Goal: Transaction & Acquisition: Book appointment/travel/reservation

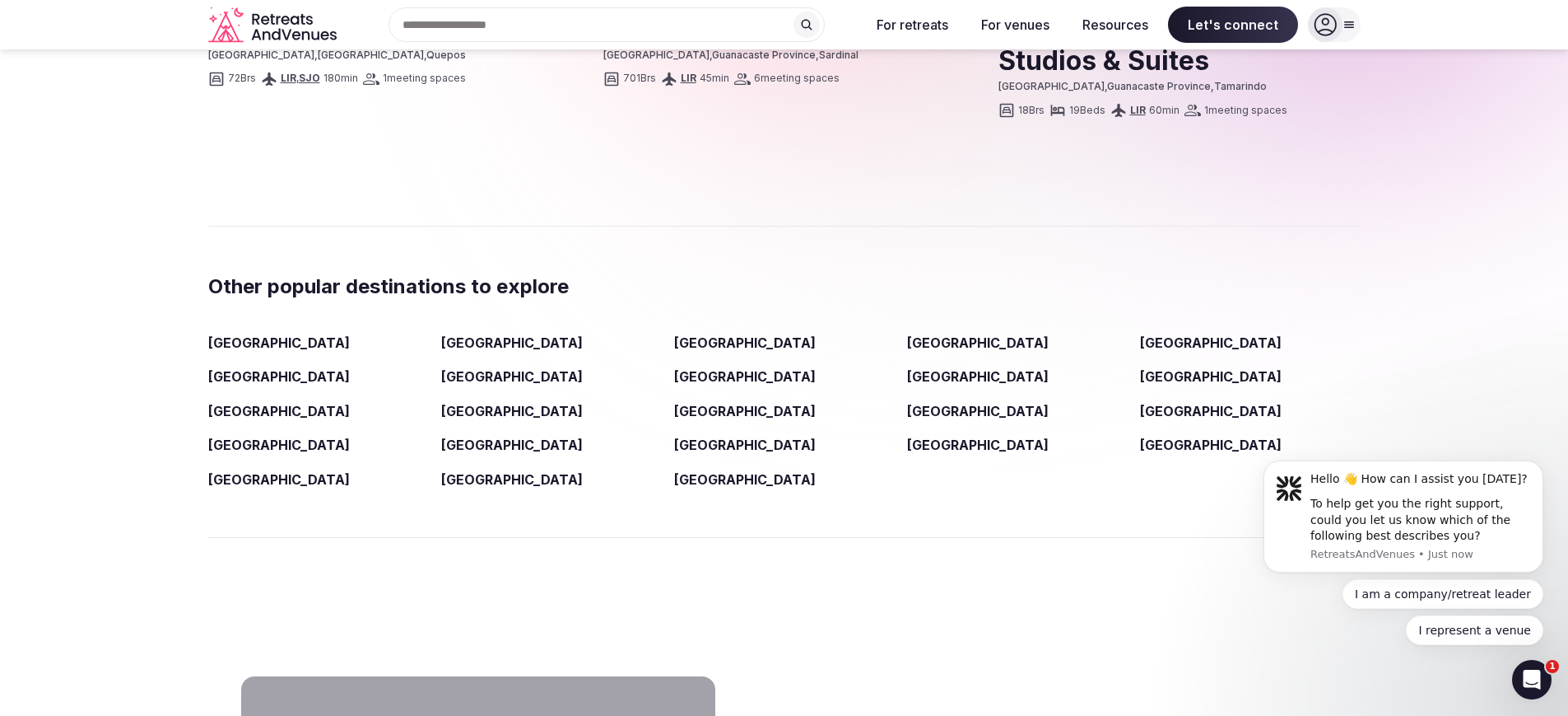
scroll to position [2516, 0]
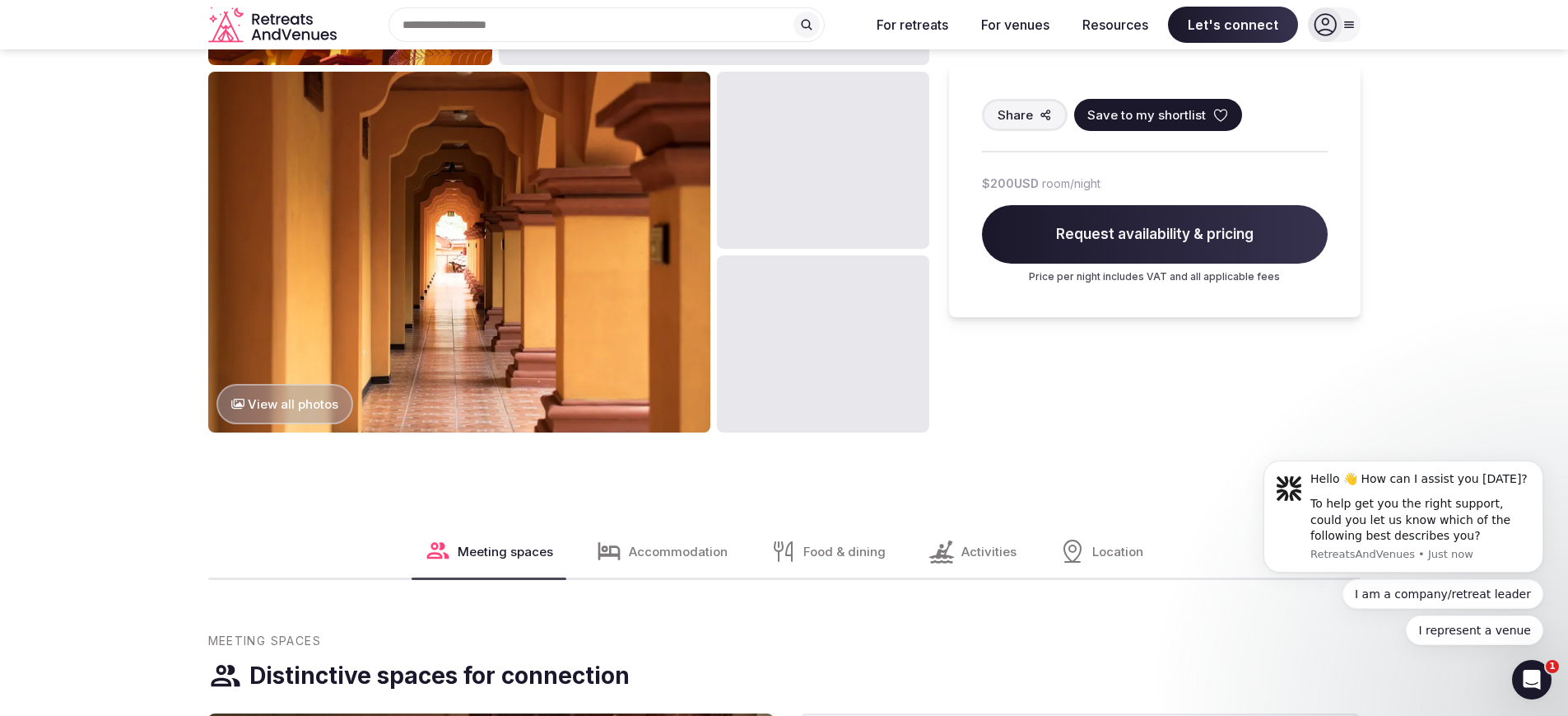
scroll to position [1191, 0]
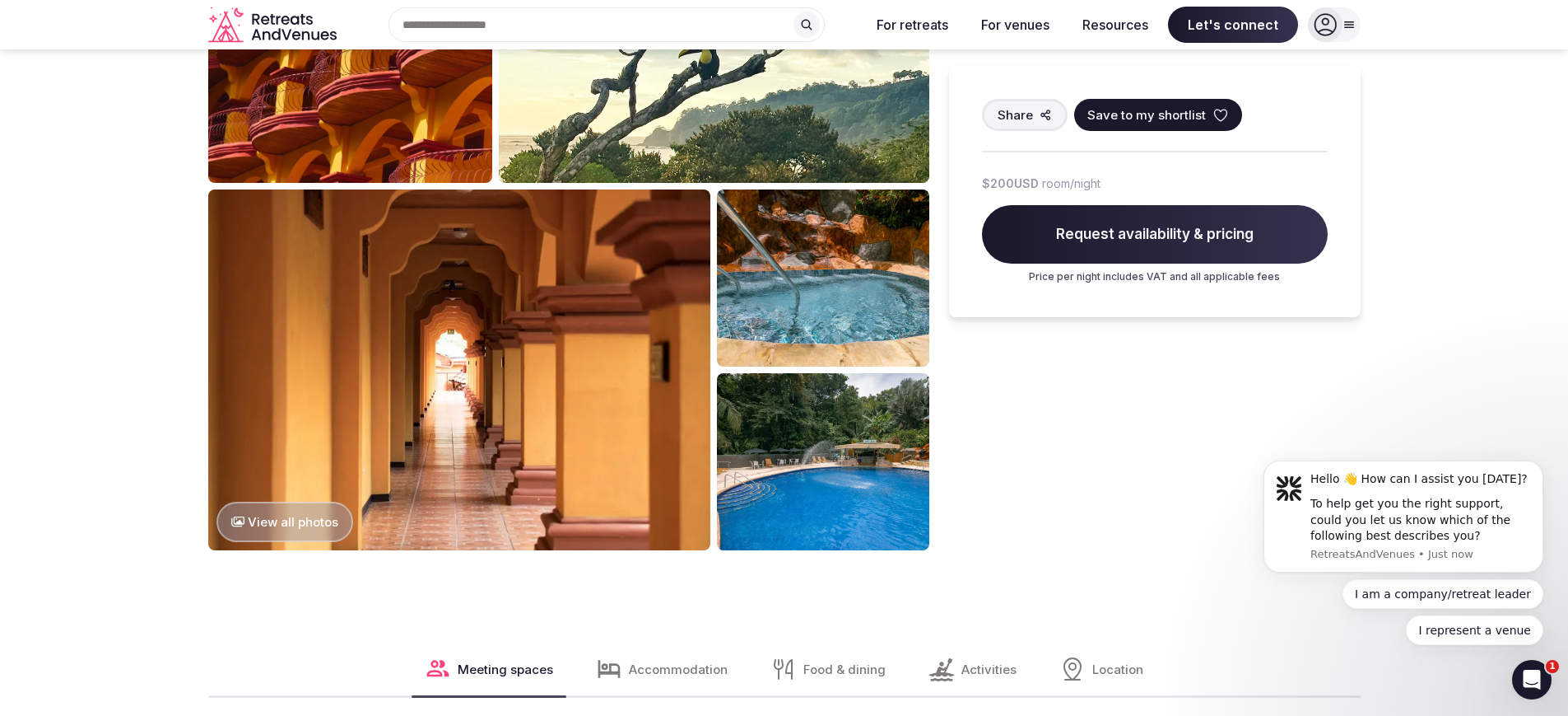
click at [297, 542] on button "View all photos" at bounding box center [285, 521] width 137 height 41
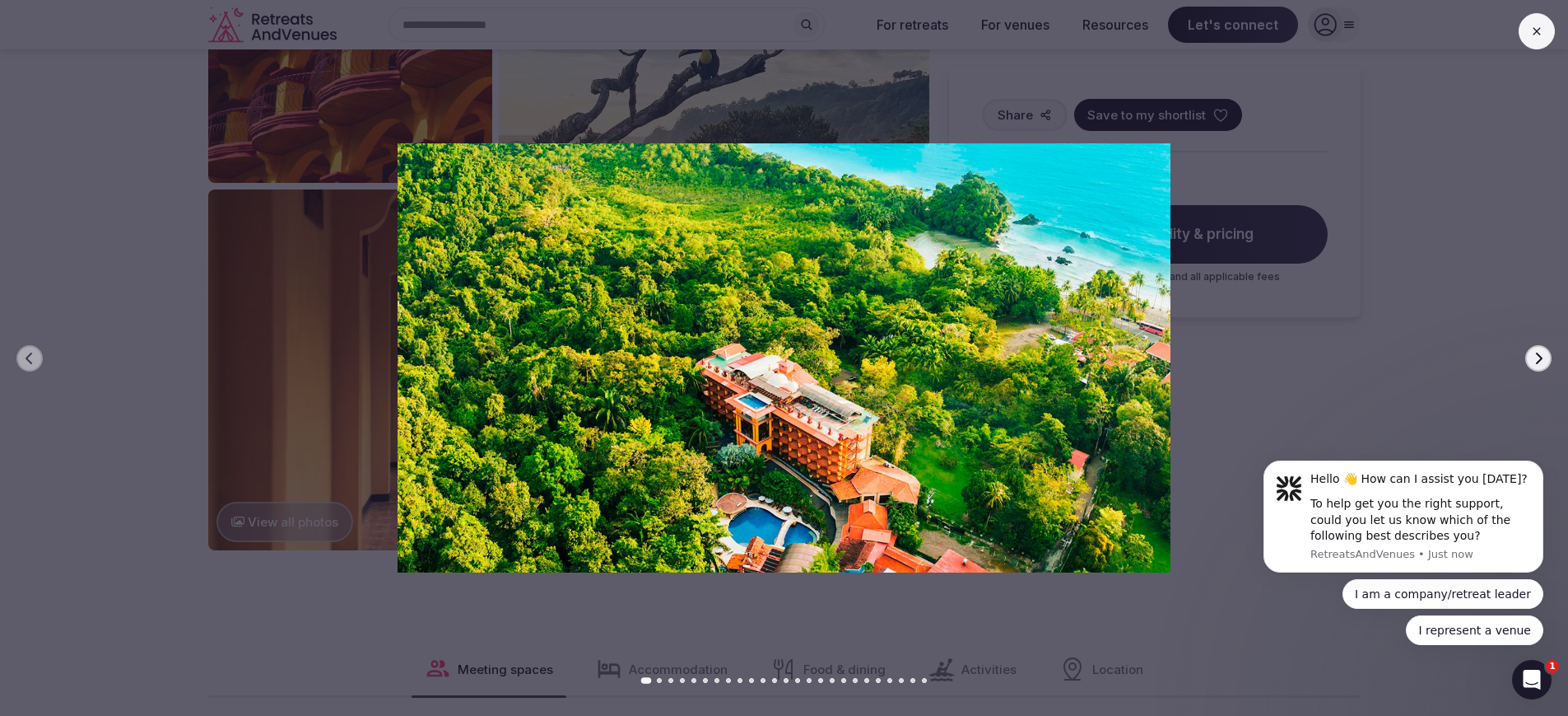
click at [1532, 354] on icon "button" at bounding box center [1538, 358] width 14 height 14
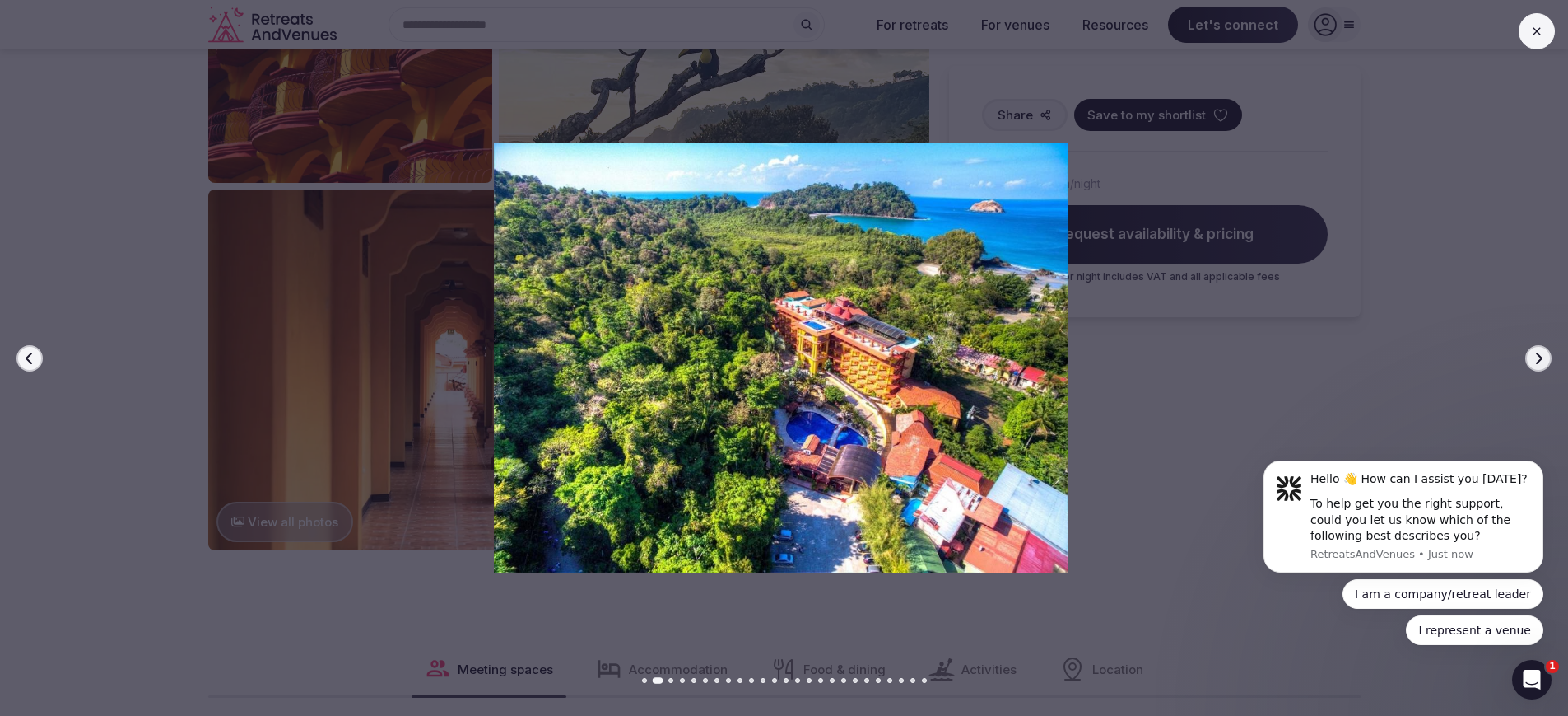
click at [1534, 353] on icon "button" at bounding box center [1538, 358] width 14 height 14
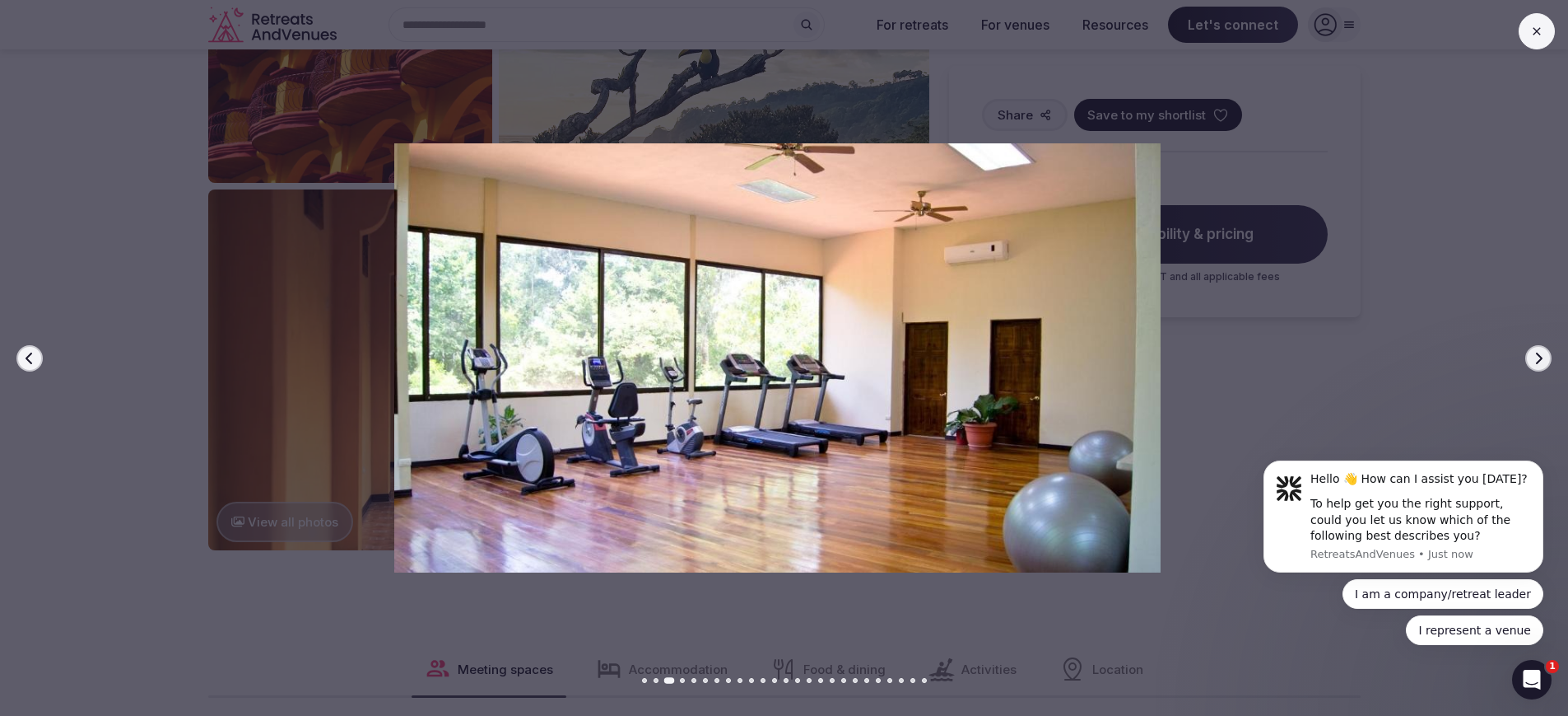
click at [1534, 352] on icon "button" at bounding box center [1538, 358] width 14 height 14
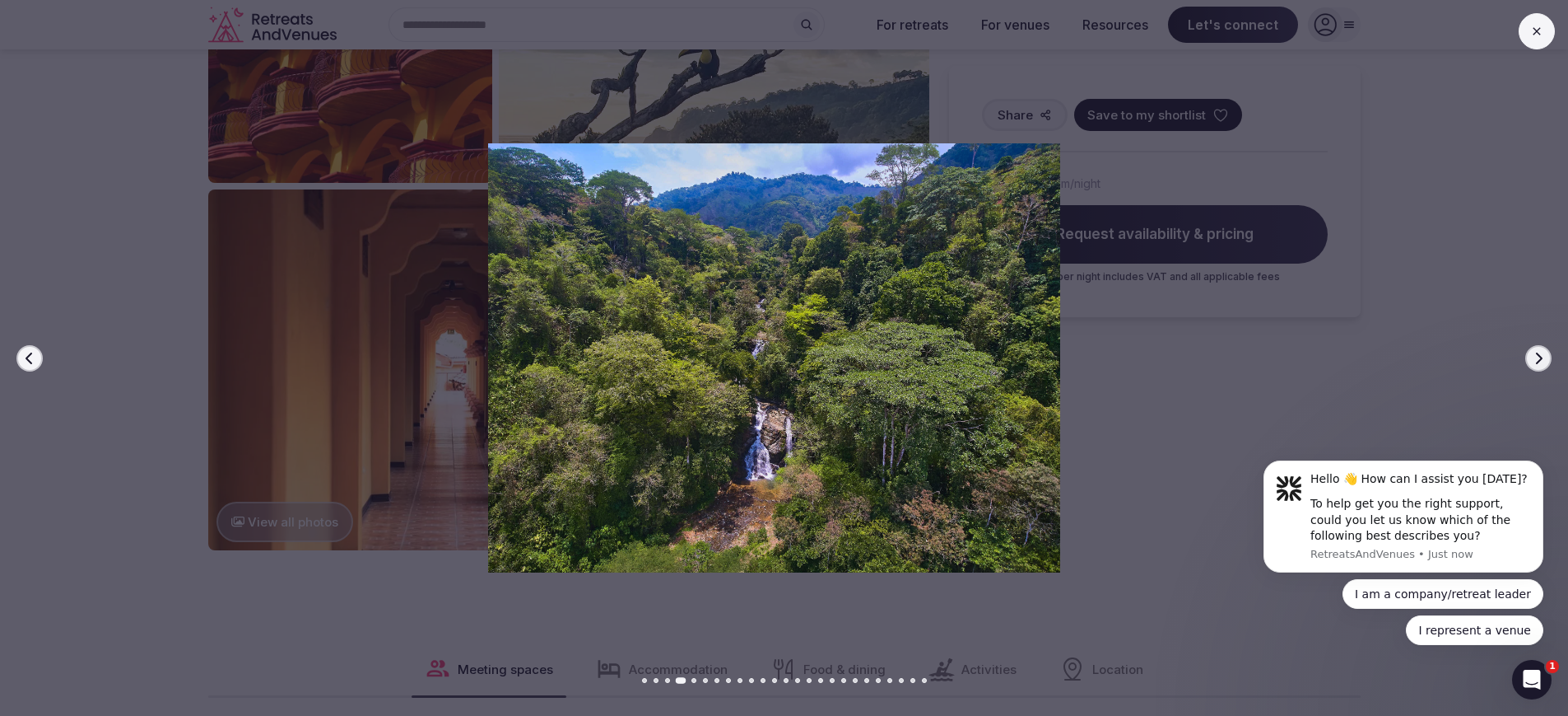
click at [1534, 352] on icon "button" at bounding box center [1538, 358] width 14 height 14
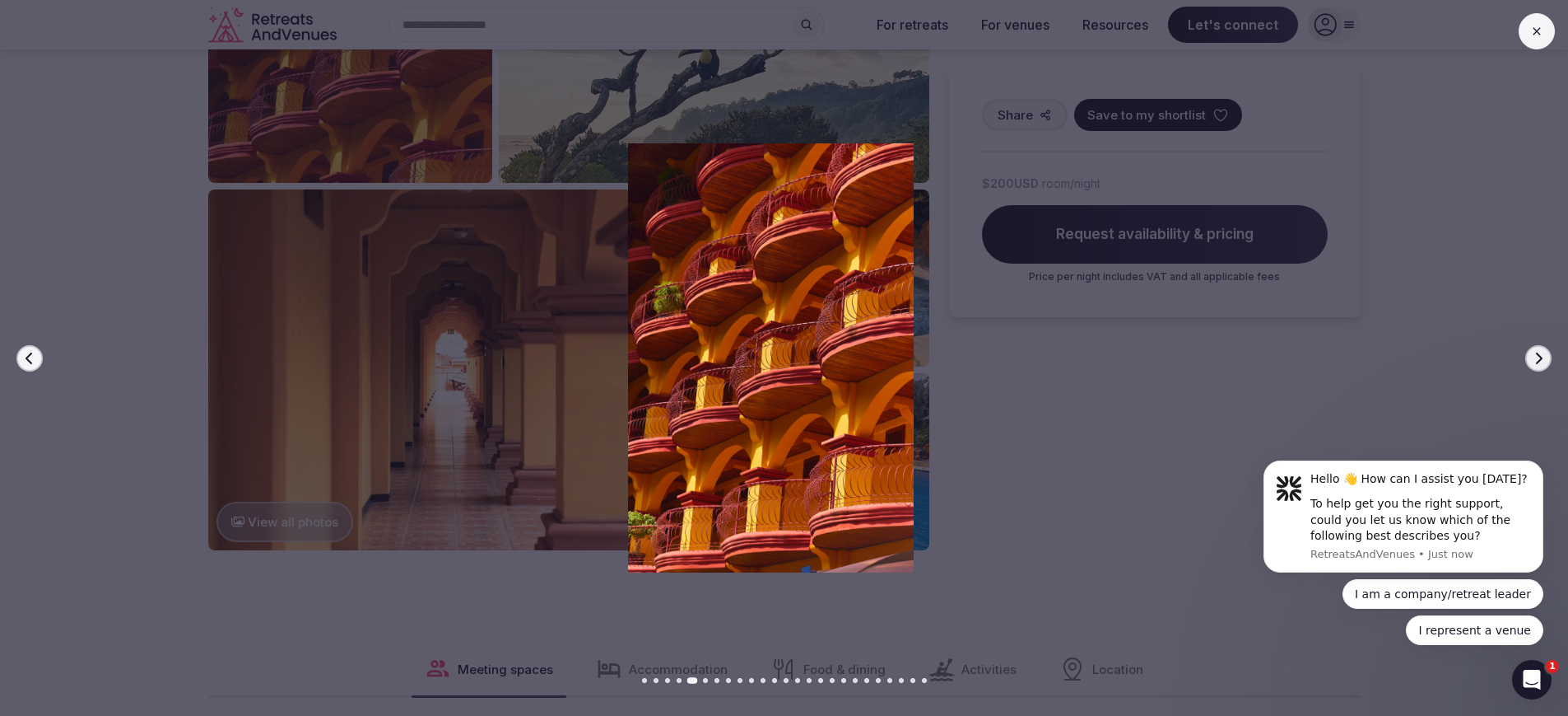
click at [1534, 352] on icon "button" at bounding box center [1538, 358] width 14 height 14
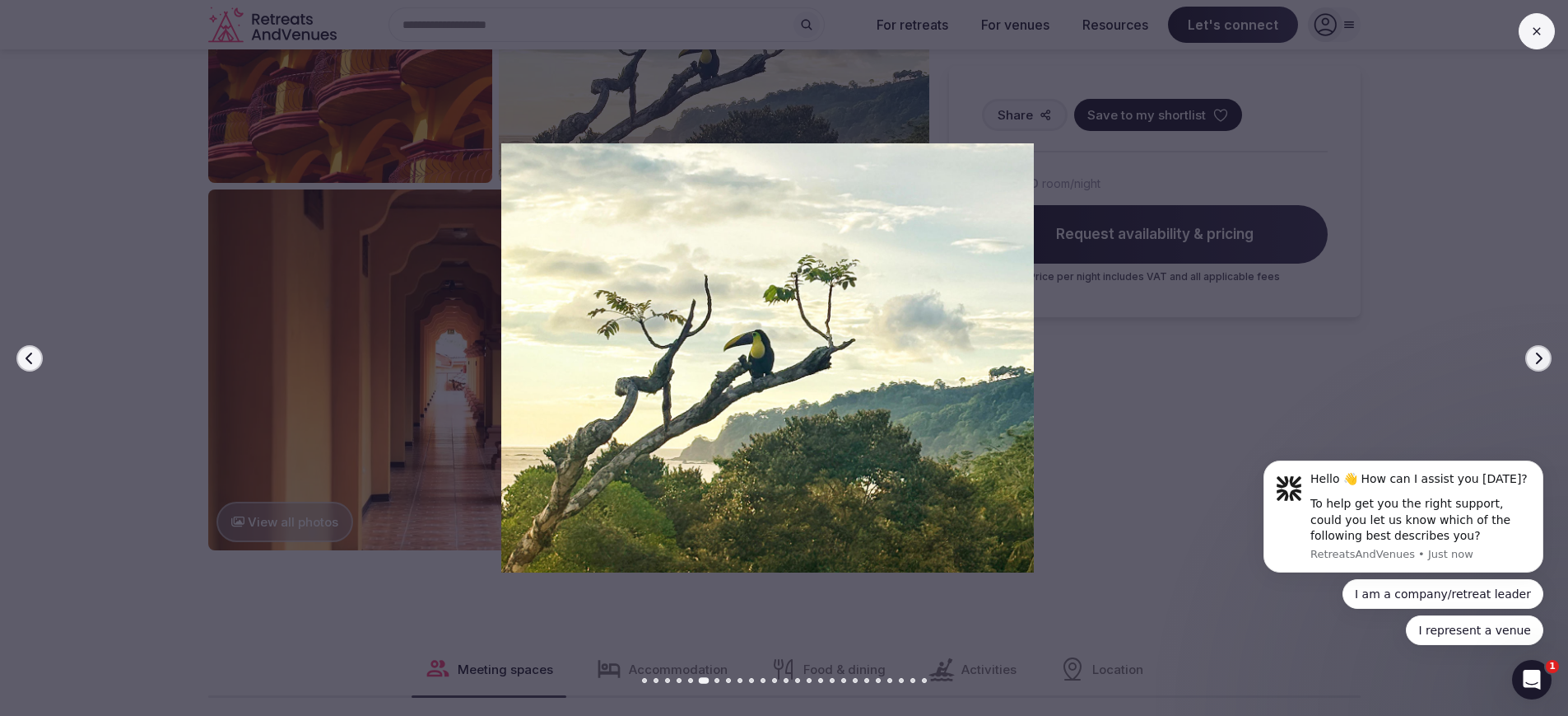
click at [1534, 352] on icon "button" at bounding box center [1538, 358] width 14 height 14
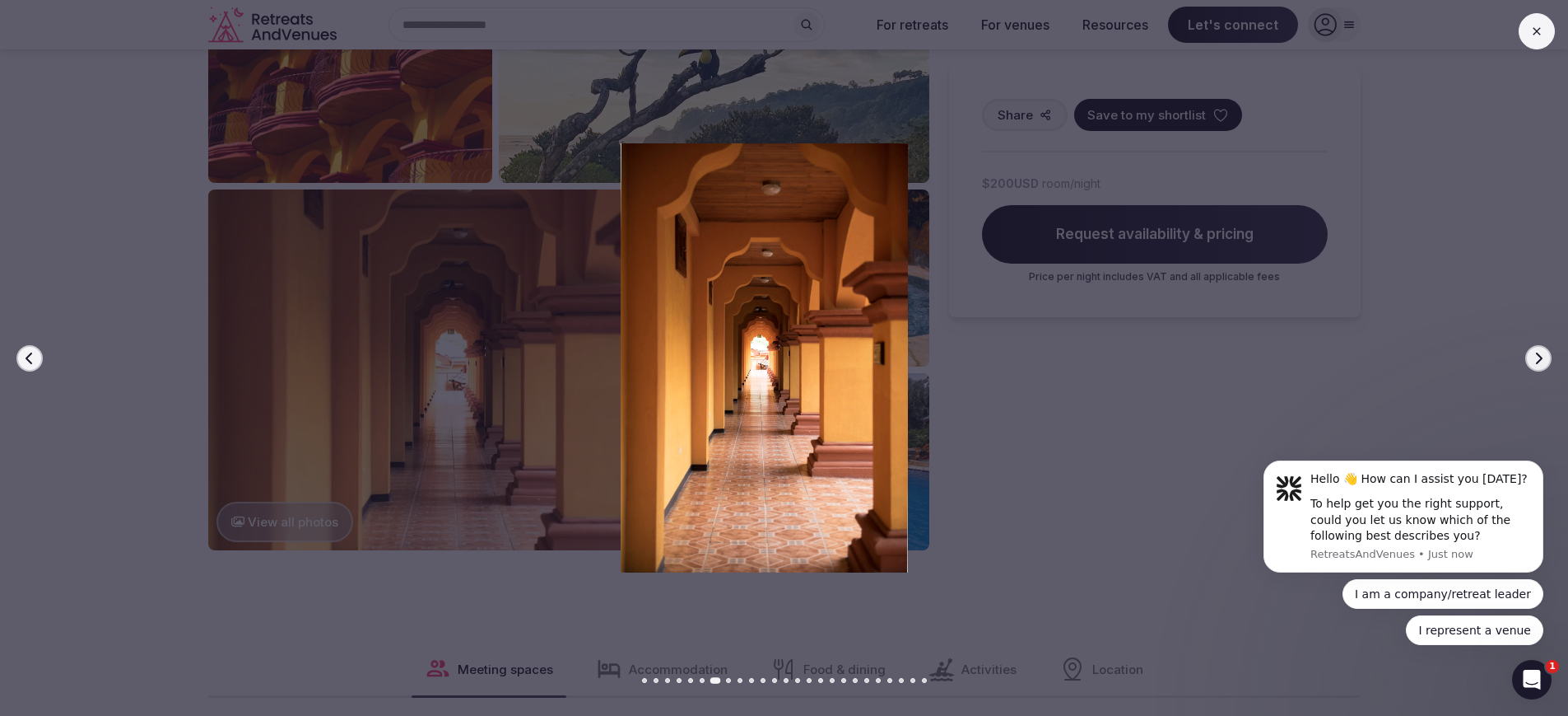
click at [1534, 353] on icon "button" at bounding box center [1538, 358] width 14 height 14
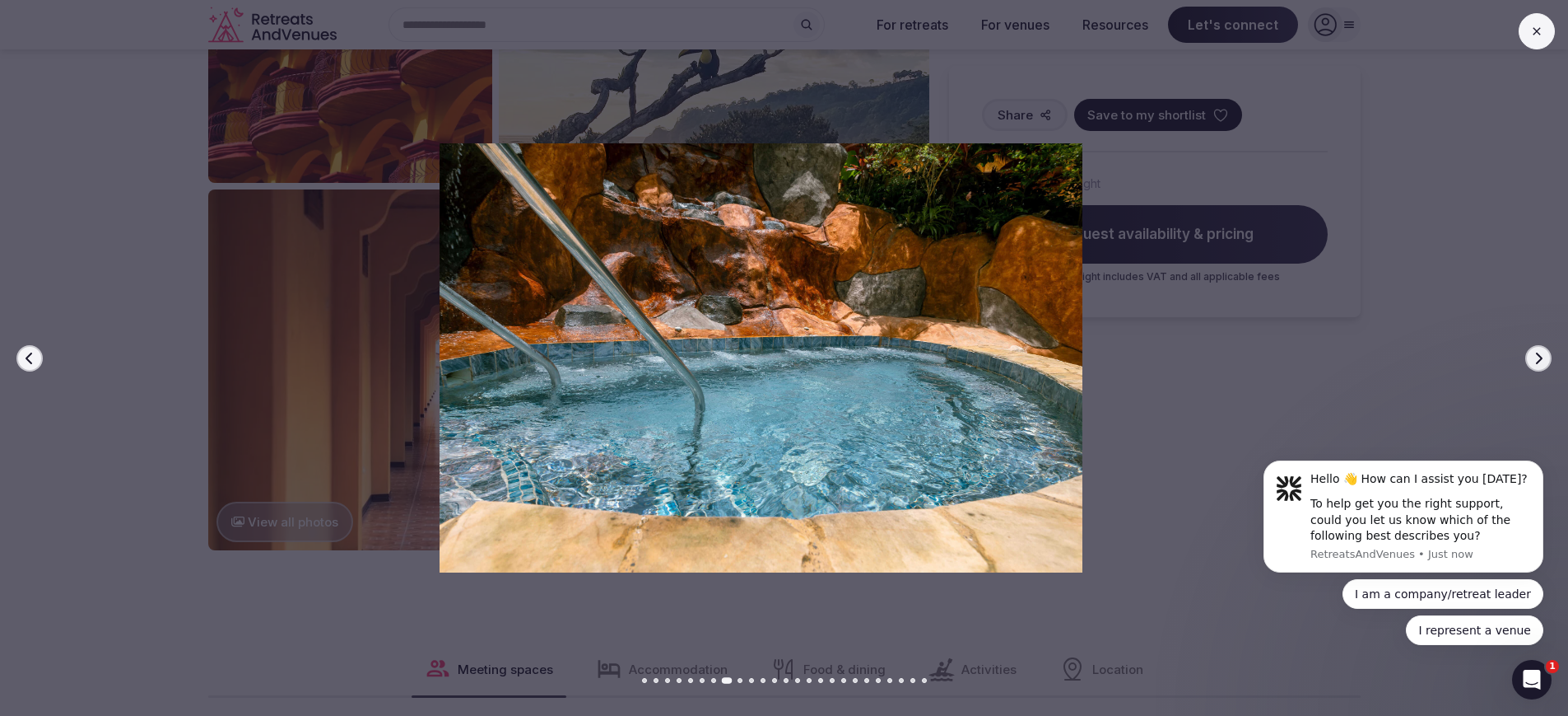
click at [1534, 353] on icon "button" at bounding box center [1538, 358] width 14 height 14
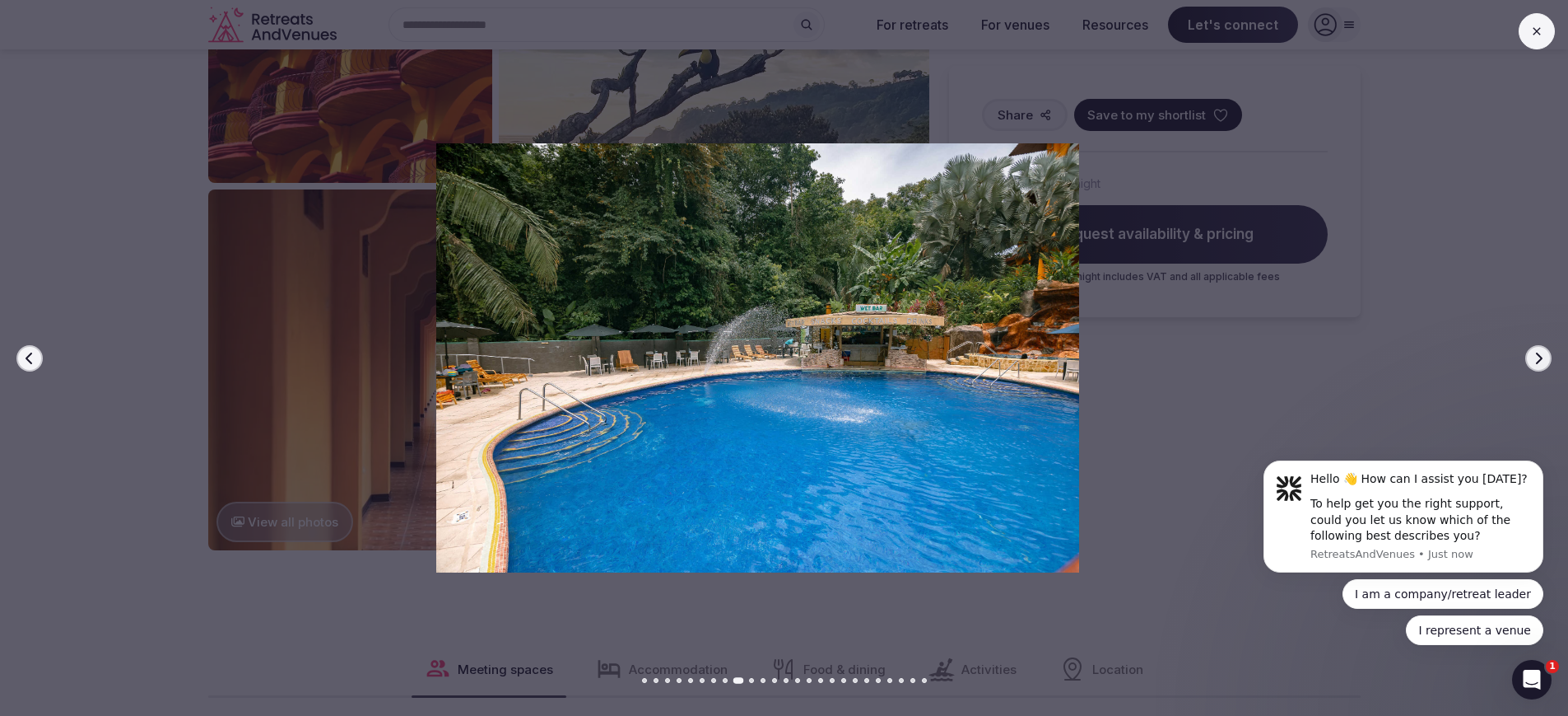
click at [1534, 353] on icon "button" at bounding box center [1538, 358] width 14 height 14
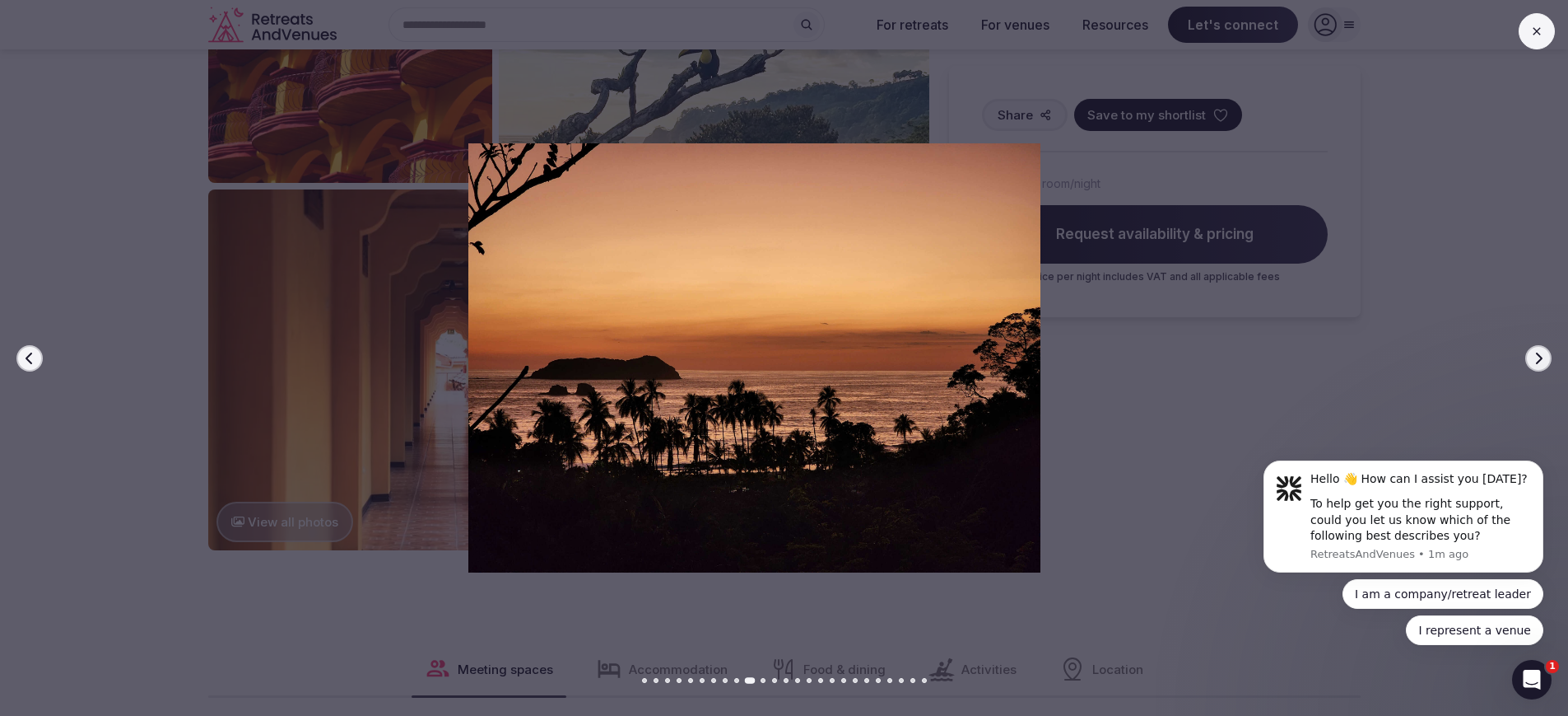
click at [1534, 353] on icon "button" at bounding box center [1538, 358] width 14 height 14
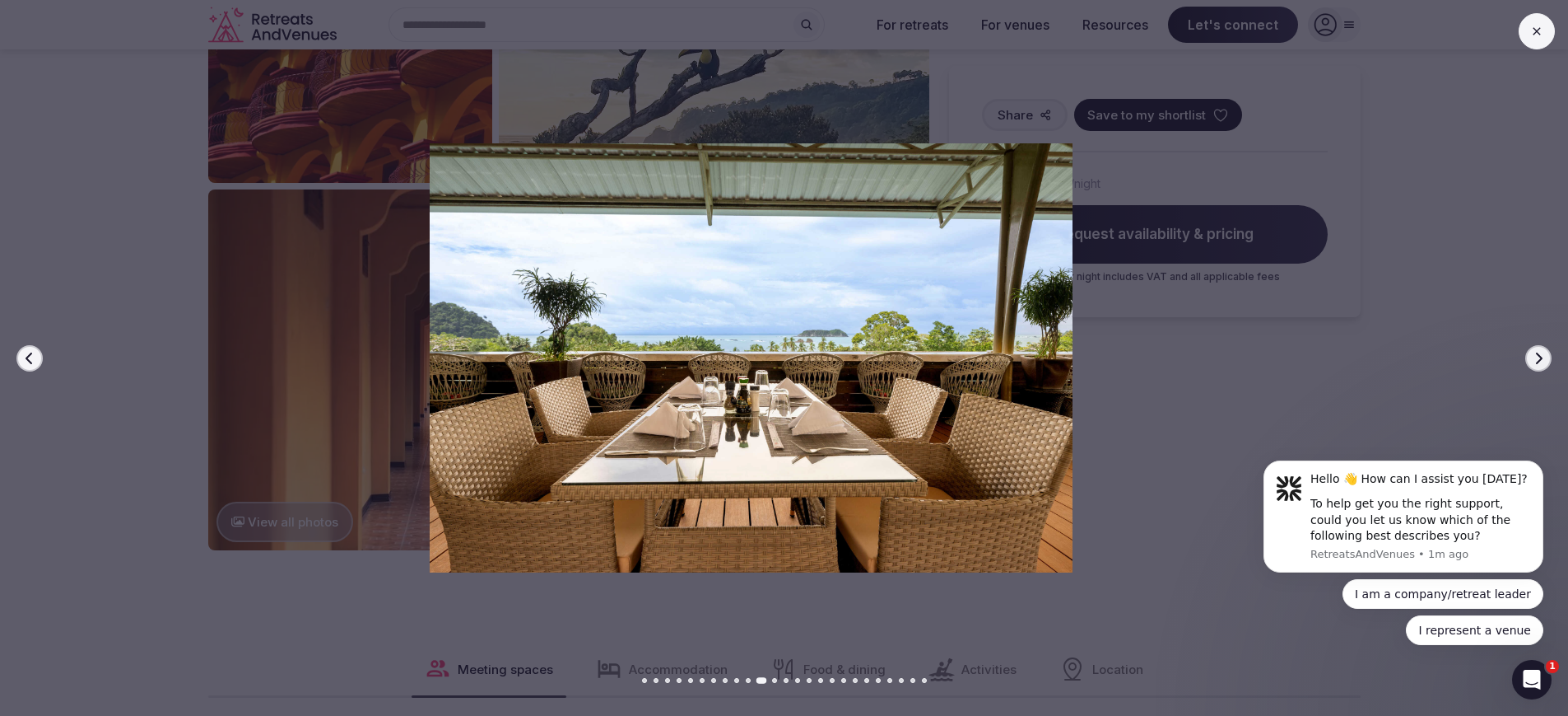
click at [1534, 353] on icon "button" at bounding box center [1538, 358] width 14 height 14
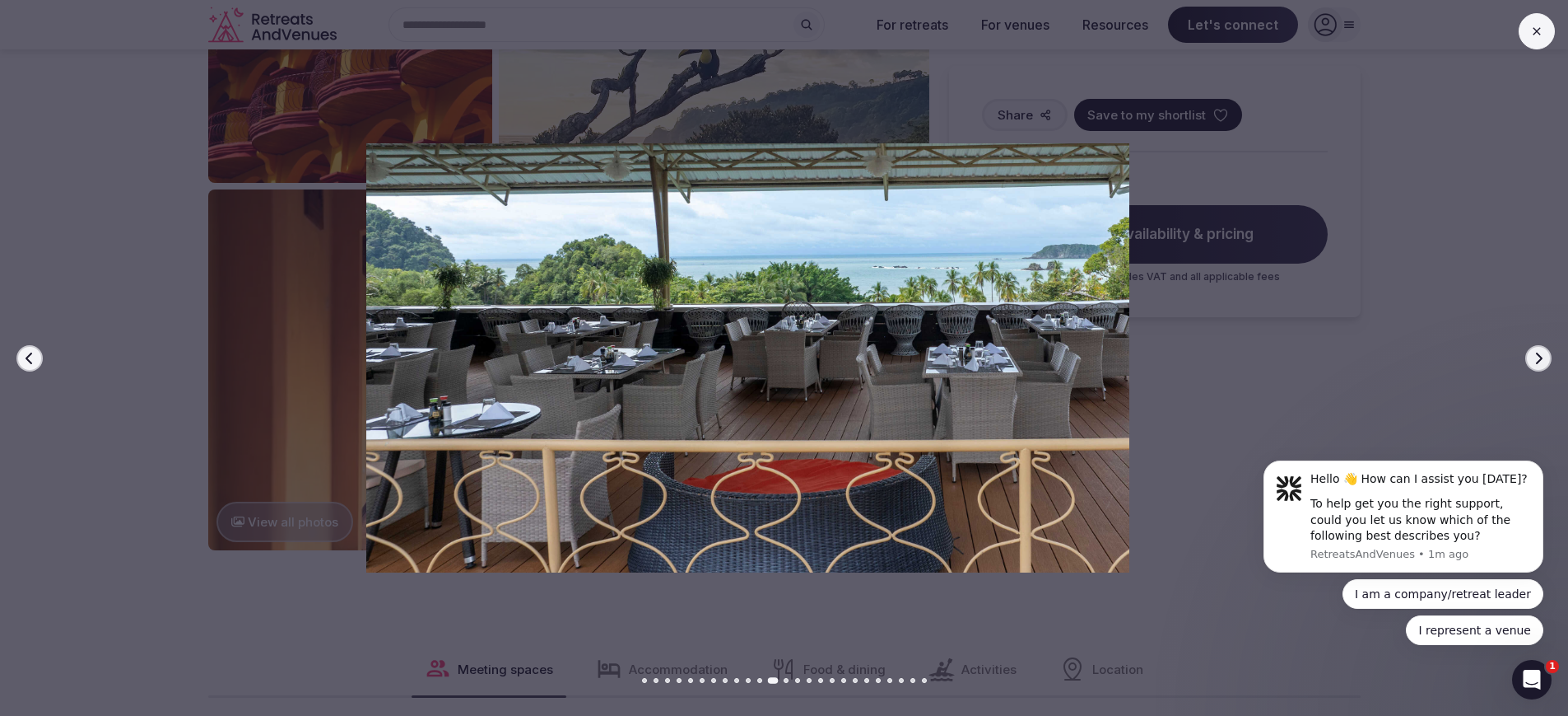
click at [1535, 353] on icon "button" at bounding box center [1538, 358] width 14 height 14
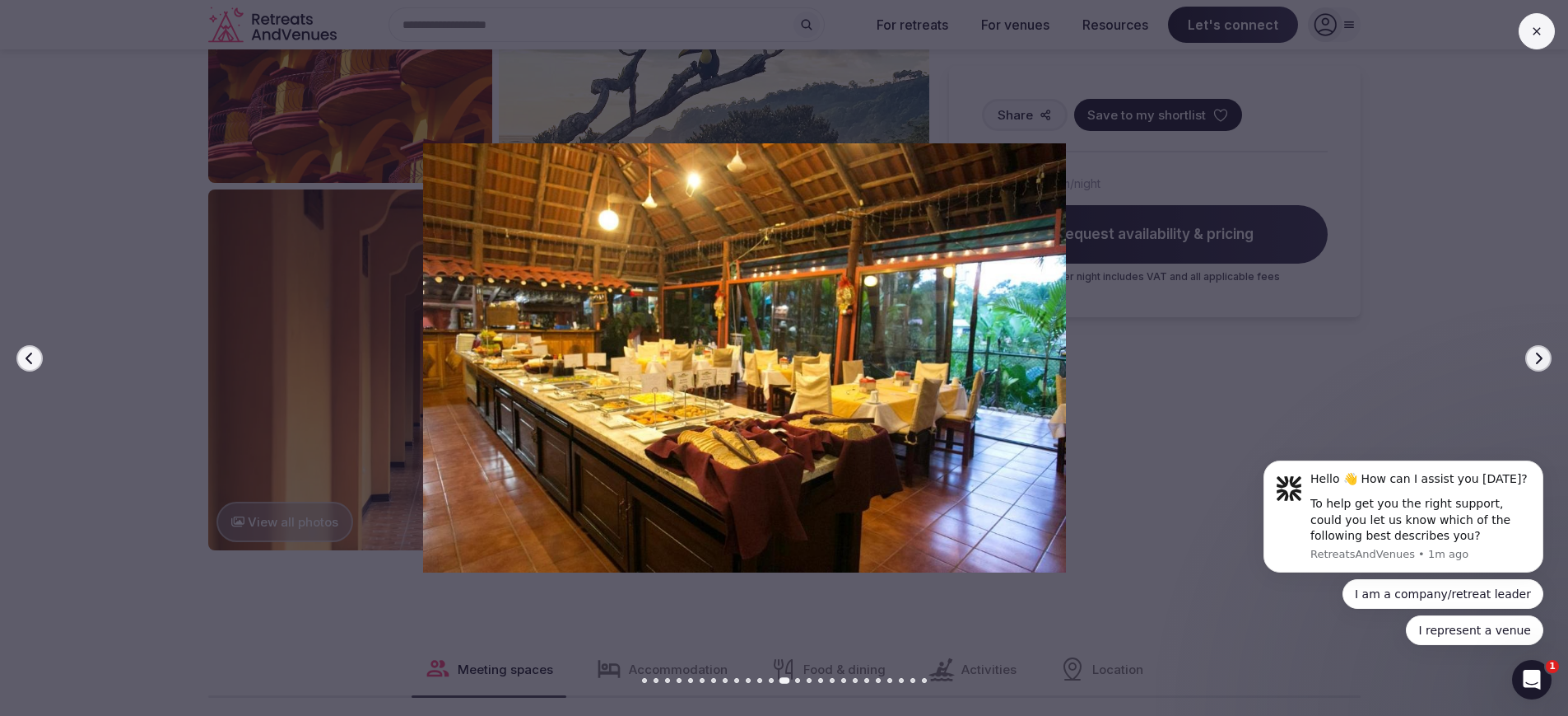
click at [1536, 353] on icon "button" at bounding box center [1538, 358] width 14 height 14
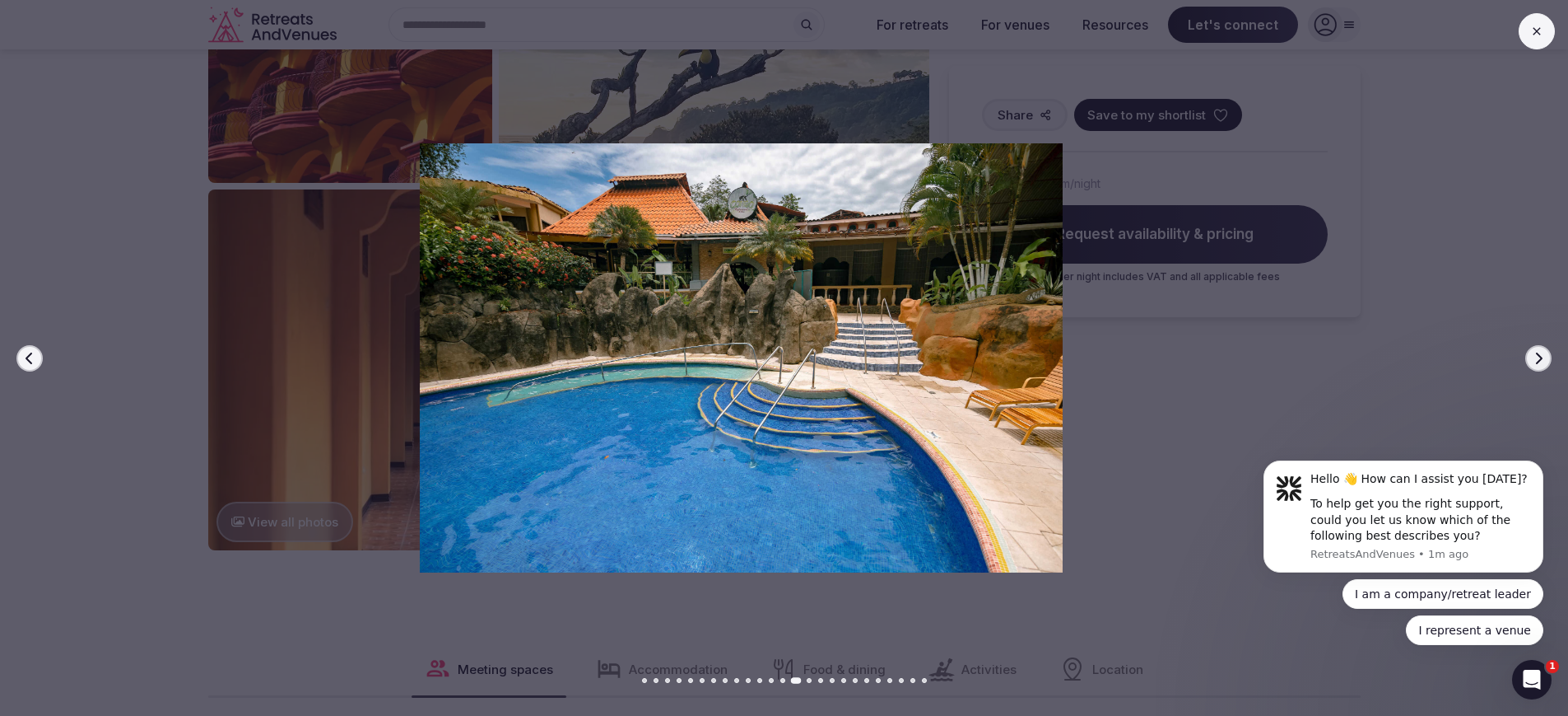
click at [1539, 353] on icon "button" at bounding box center [1538, 358] width 14 height 14
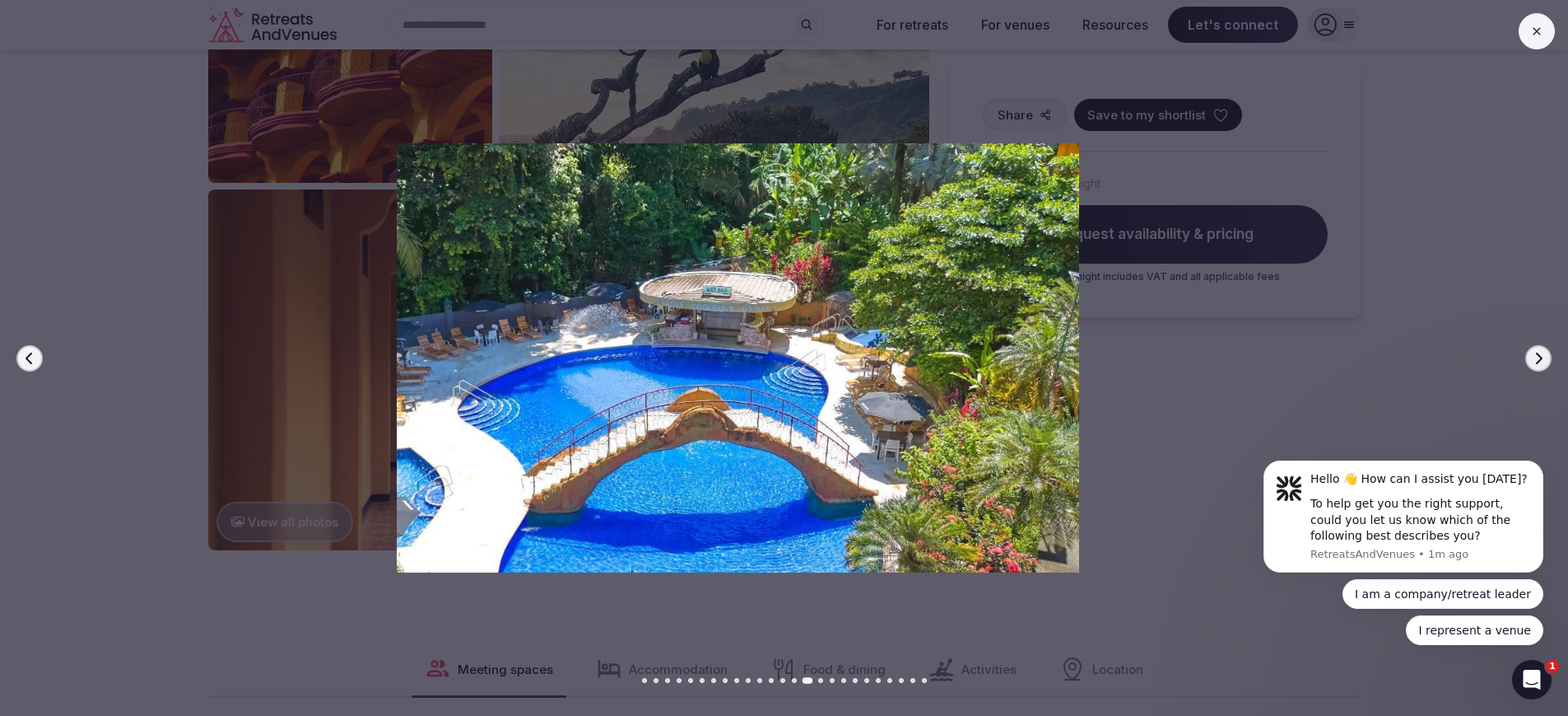
click at [1539, 353] on icon "button" at bounding box center [1538, 358] width 14 height 14
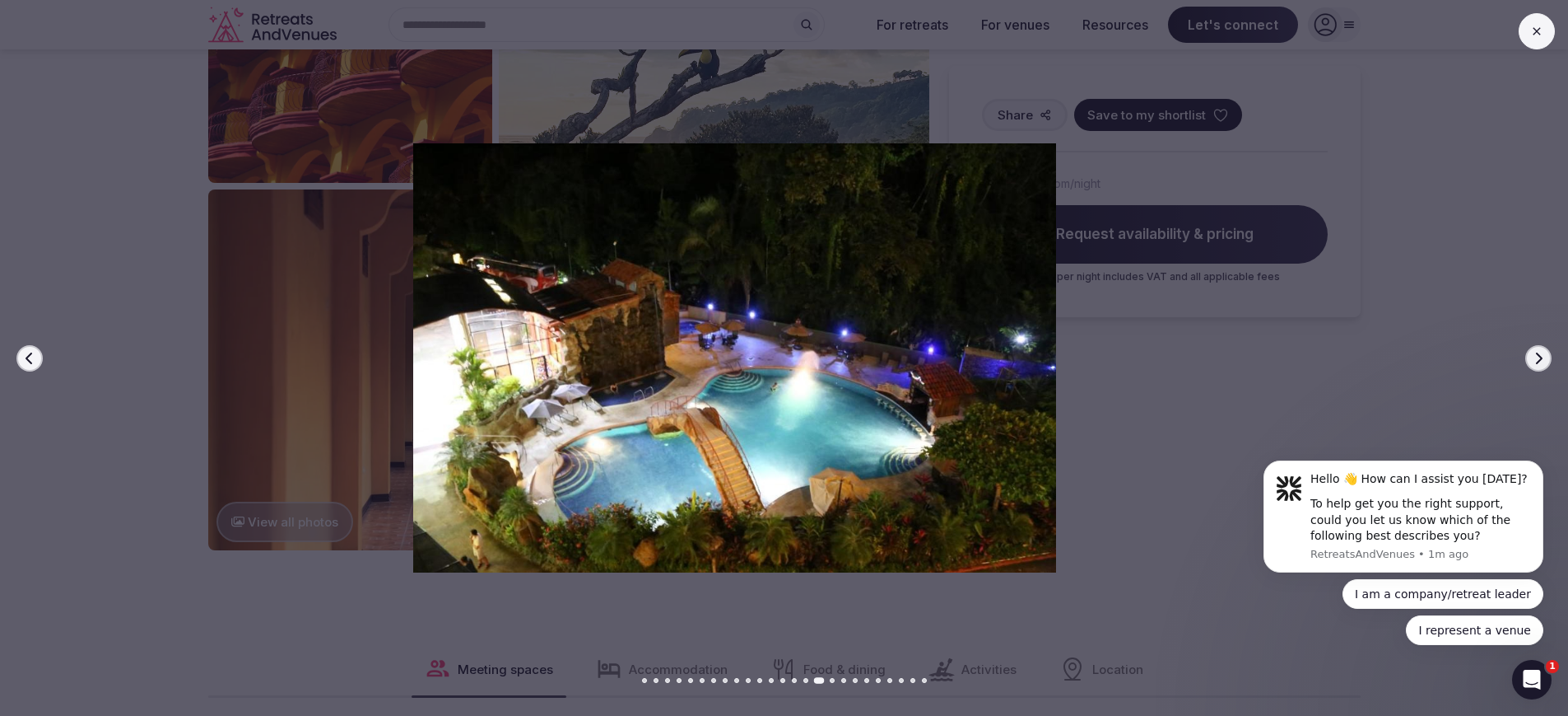
click at [1539, 354] on icon "button" at bounding box center [1538, 358] width 14 height 14
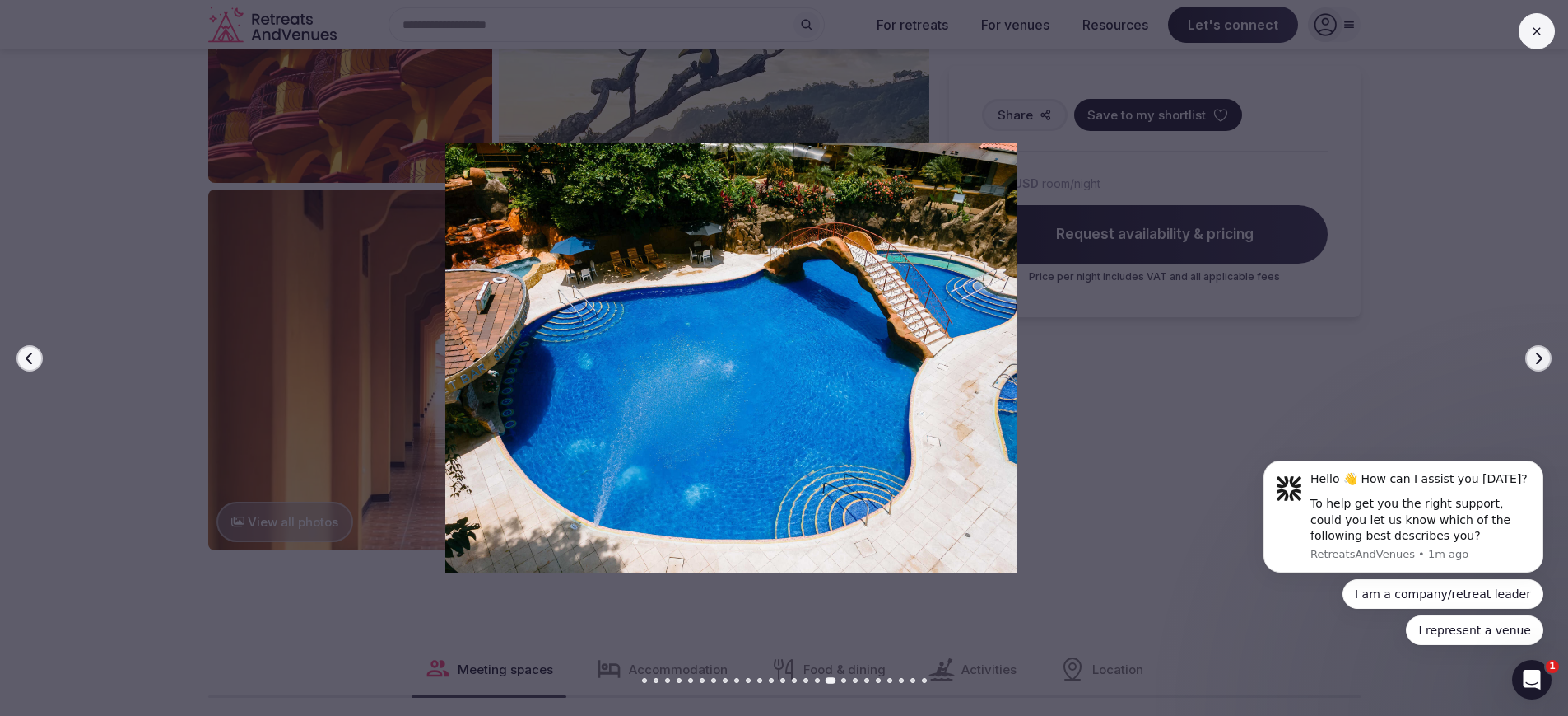
click at [1539, 362] on icon "button" at bounding box center [1538, 358] width 14 height 14
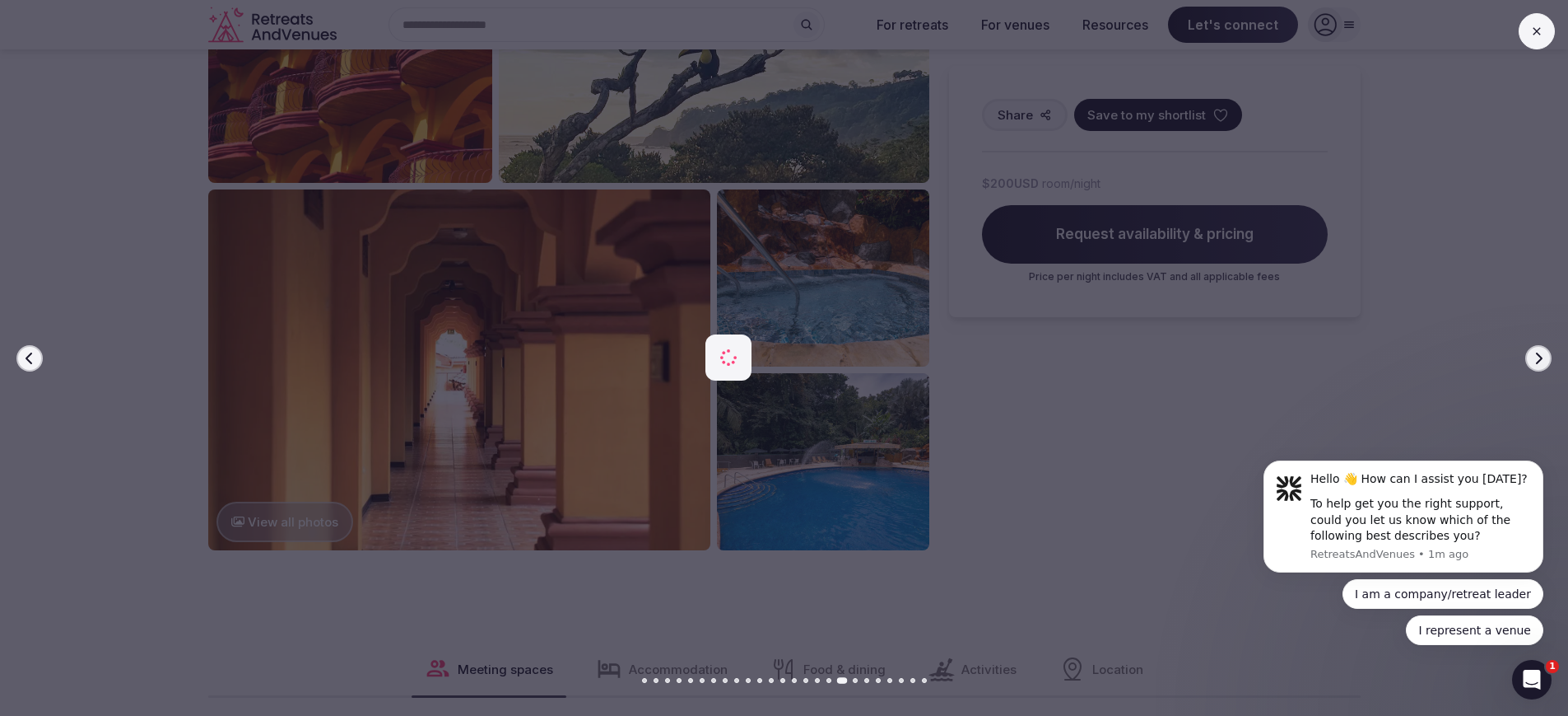
click at [1538, 360] on icon "button" at bounding box center [1538, 358] width 14 height 14
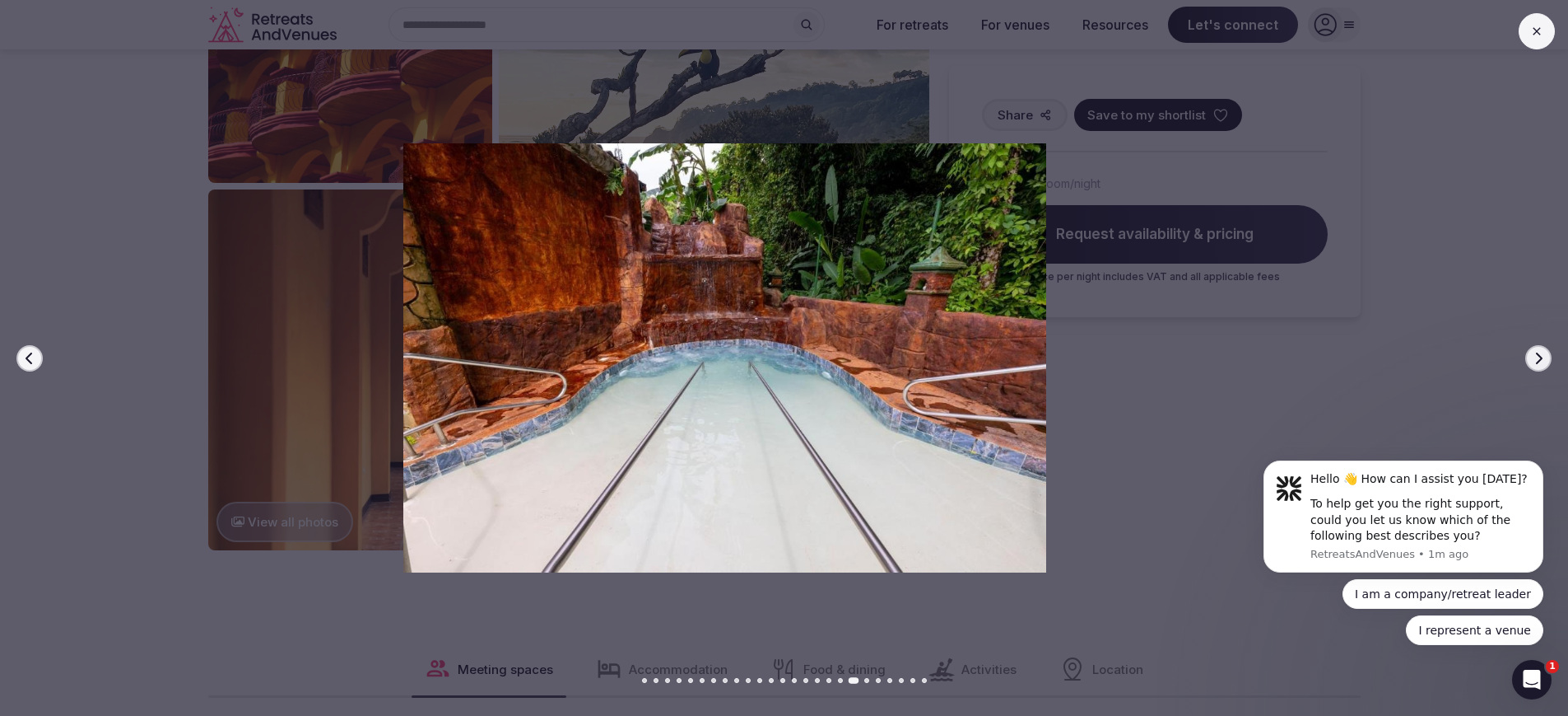
click at [1536, 356] on icon "button" at bounding box center [1538, 358] width 14 height 14
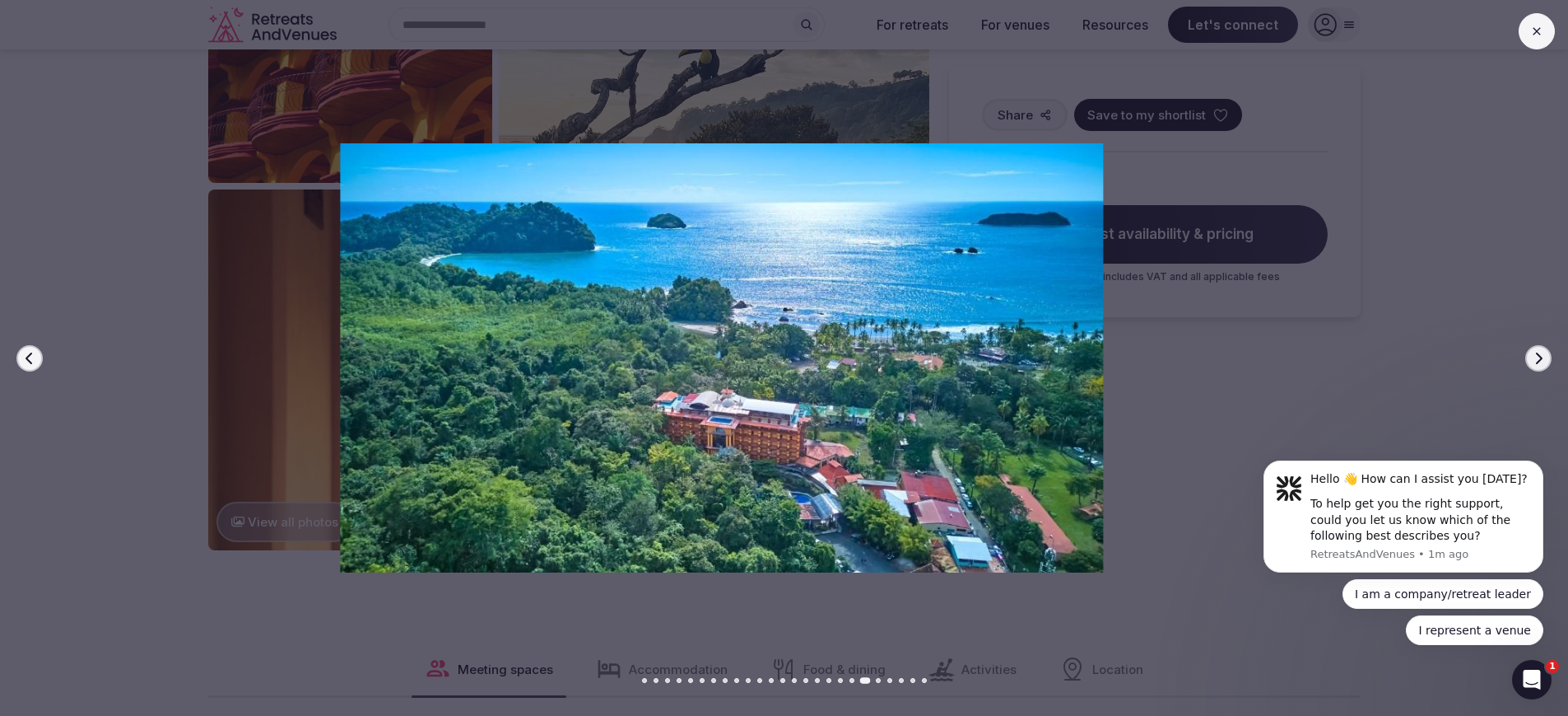
click at [1442, 303] on div at bounding box center [715, 358] width 1582 height 429
click at [1530, 33] on icon at bounding box center [1536, 31] width 14 height 14
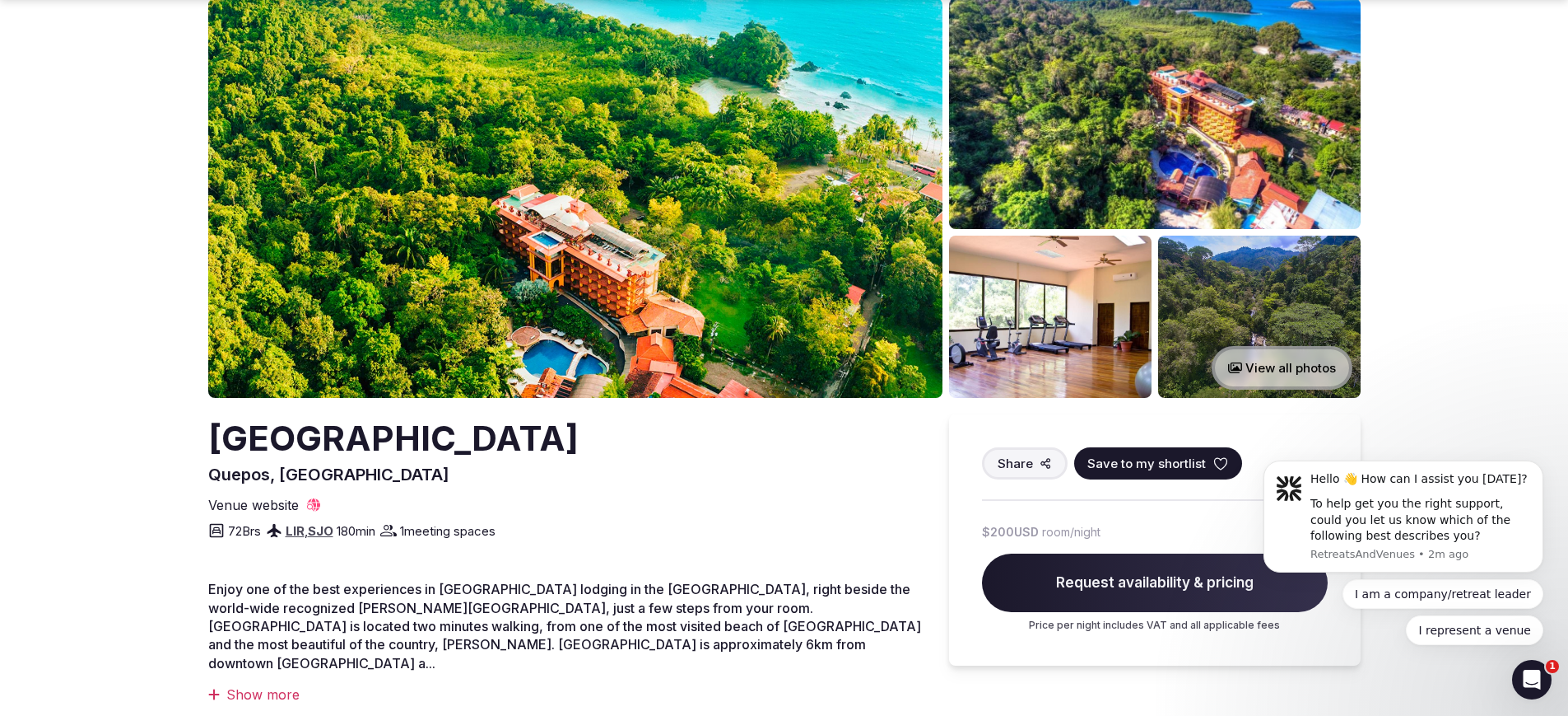
scroll to position [104, 0]
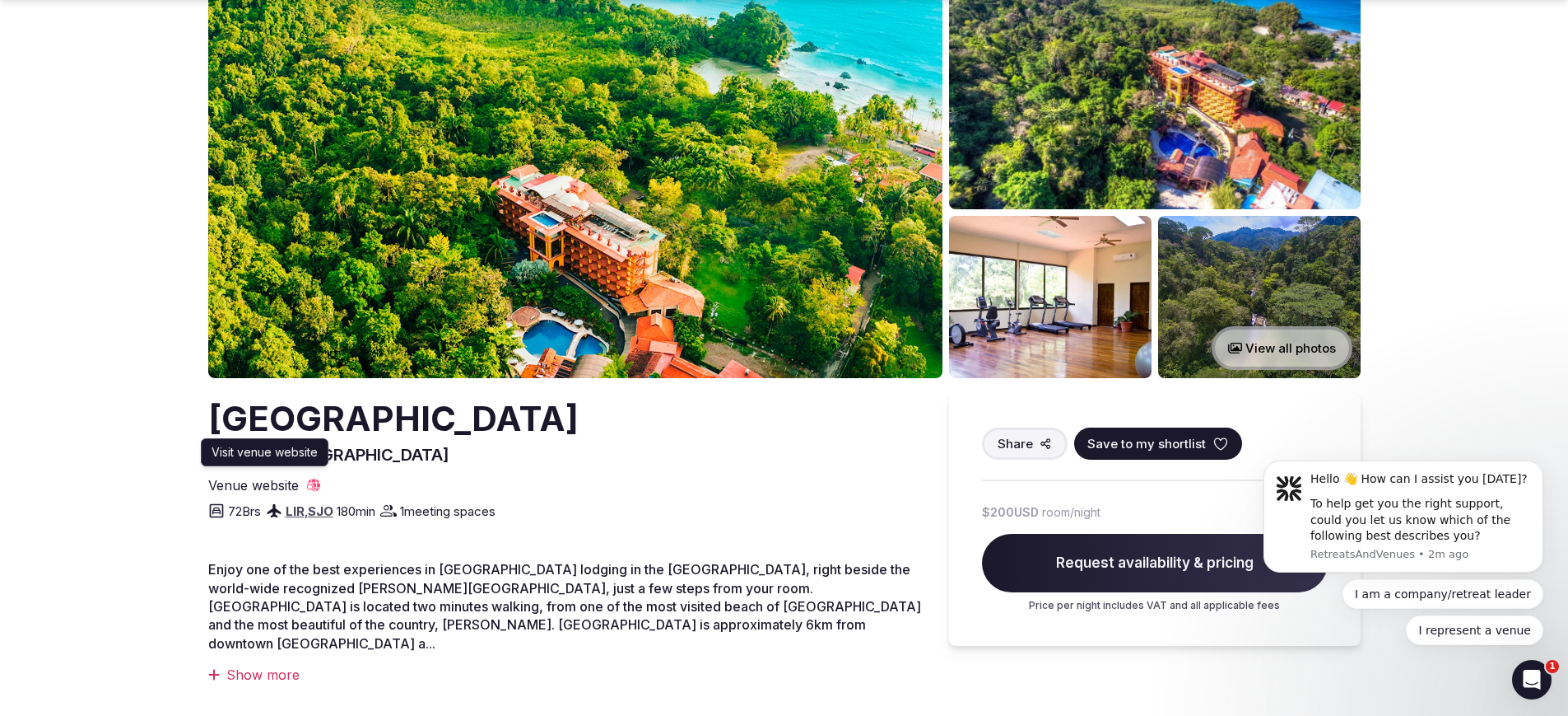
click at [276, 494] on span "Venue website" at bounding box center [254, 485] width 90 height 18
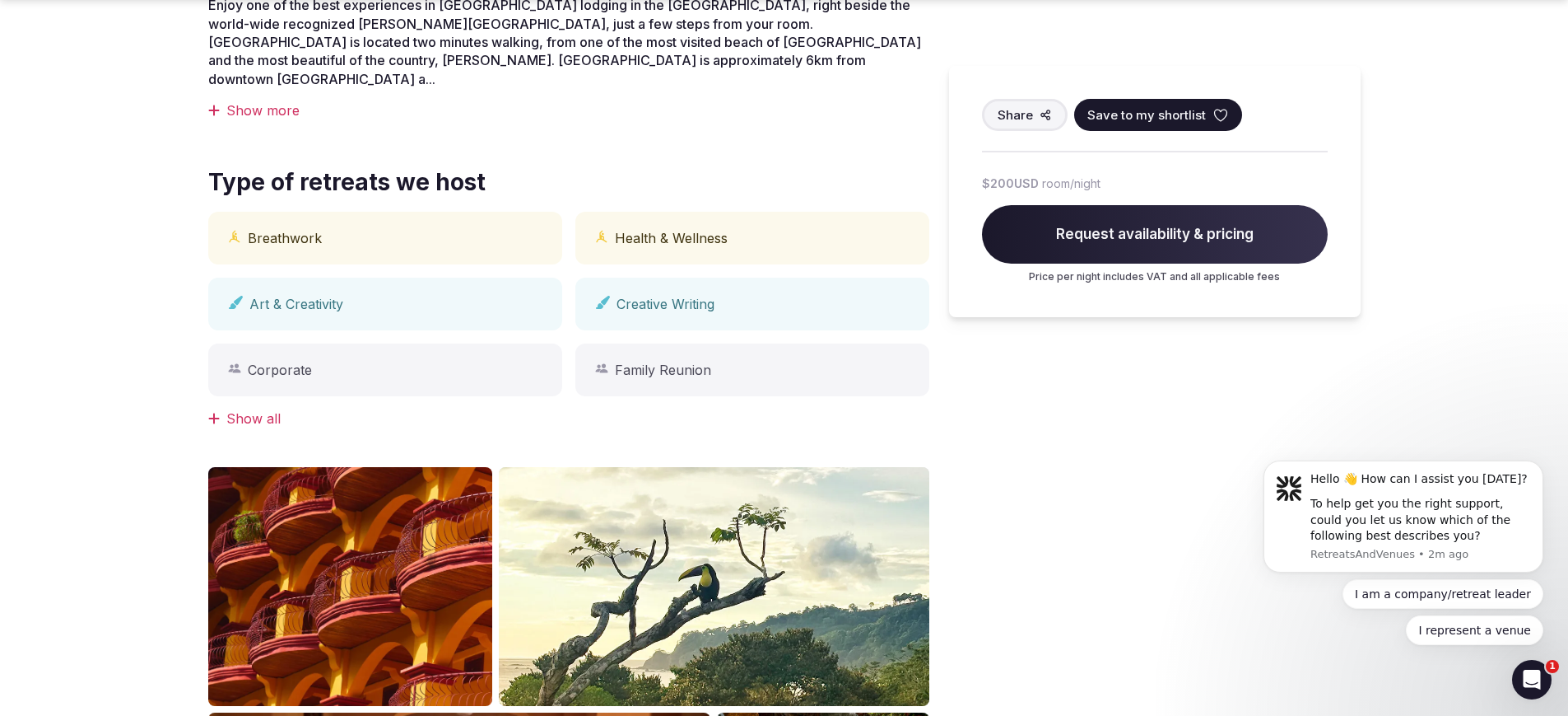
scroll to position [669, 0]
click at [237, 426] on div "Show all" at bounding box center [569, 417] width 721 height 18
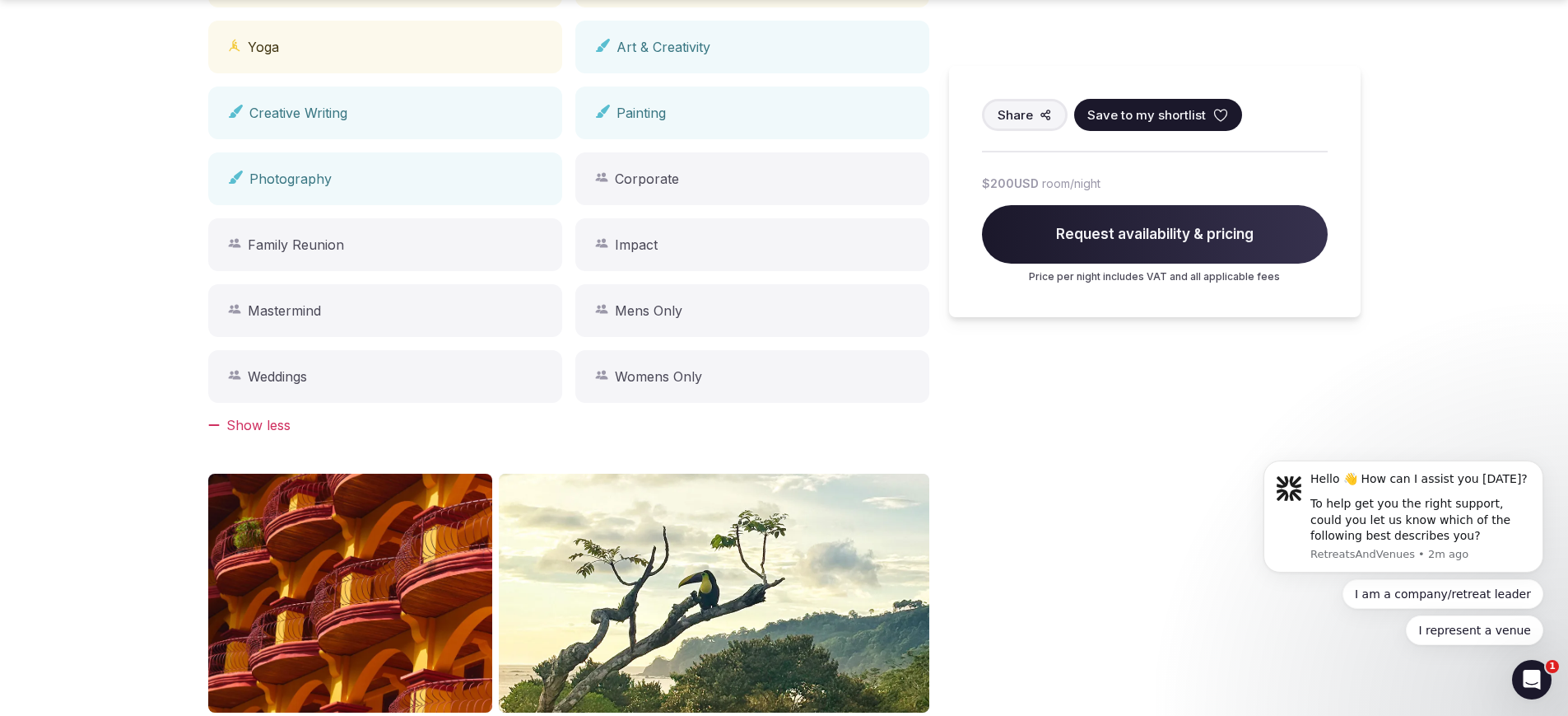
scroll to position [1128, 0]
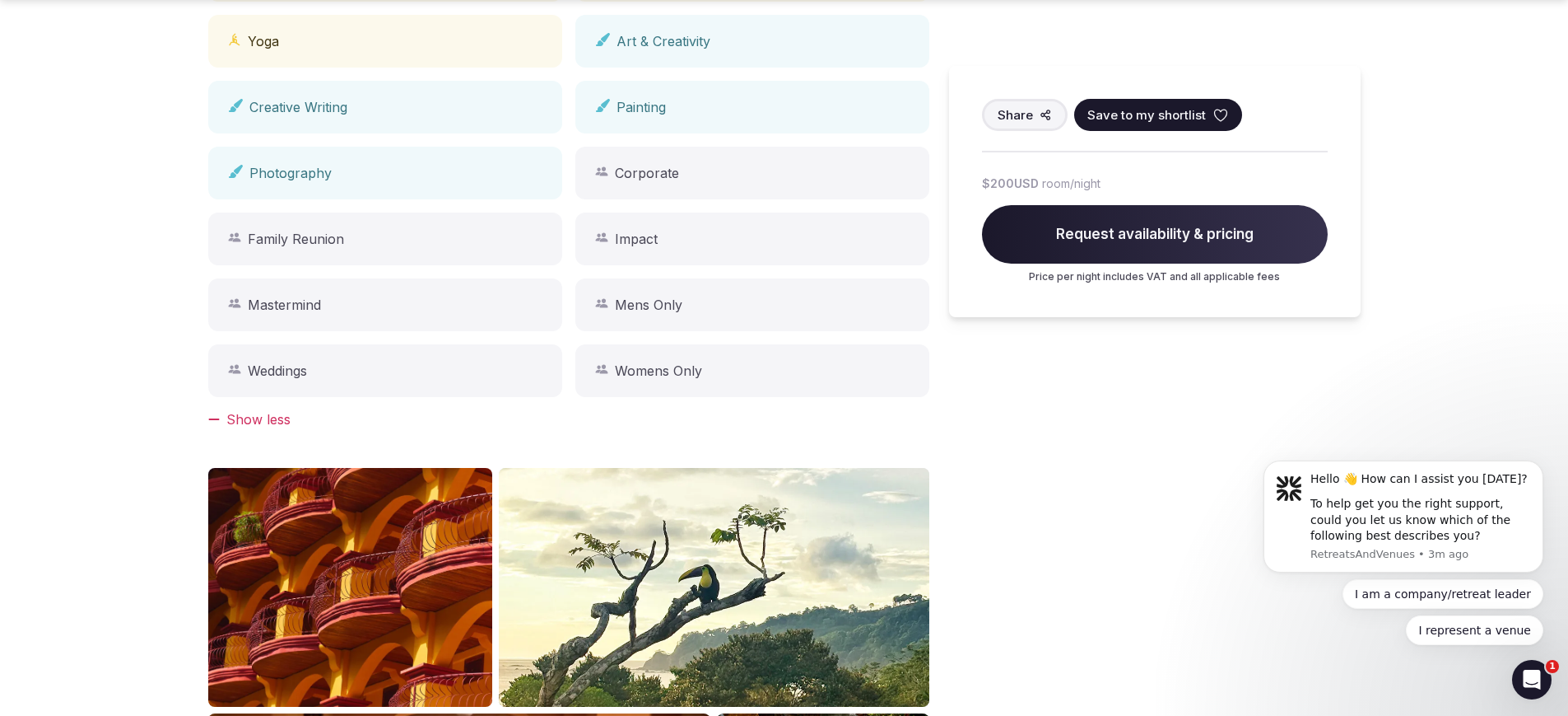
click at [647, 397] on div "Womens Only" at bounding box center [753, 370] width 354 height 52
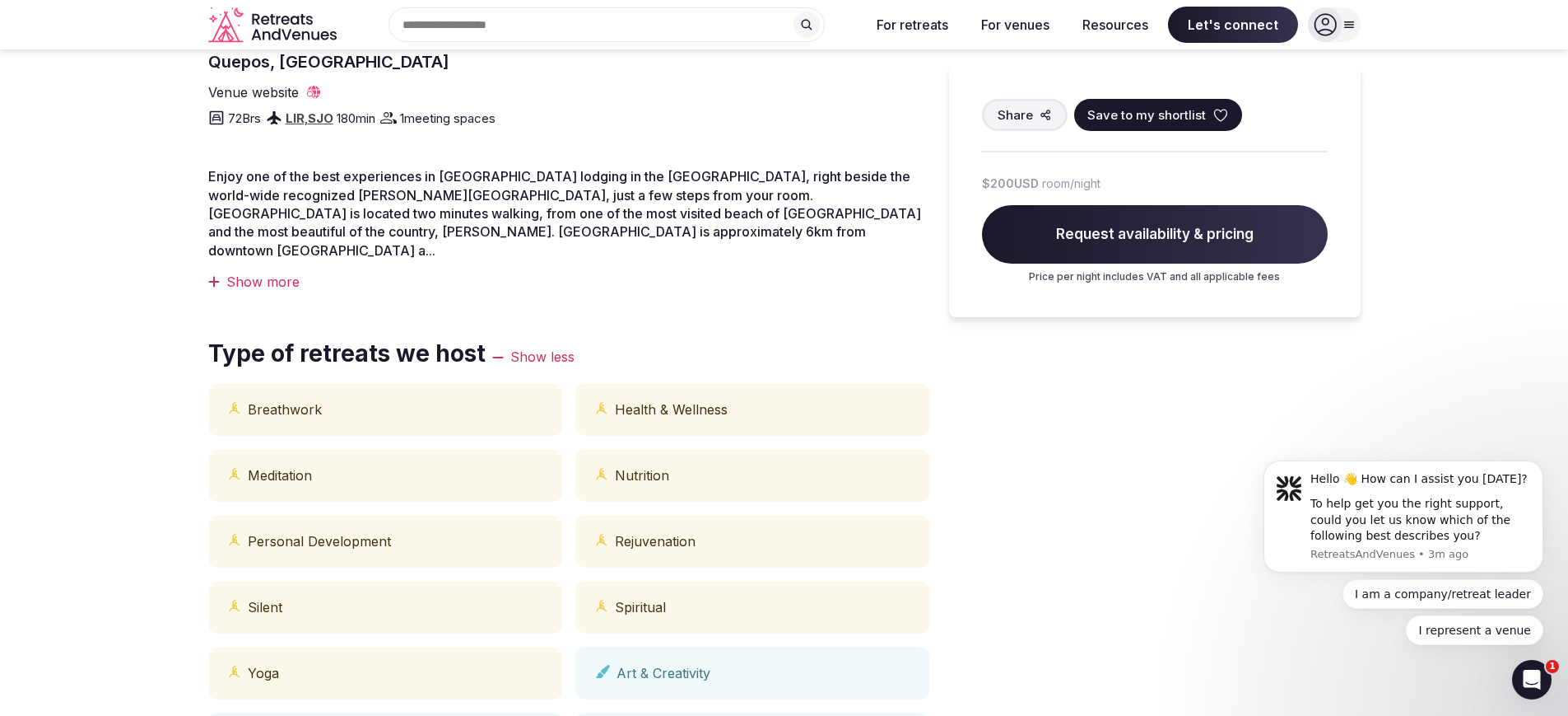
scroll to position [132, 0]
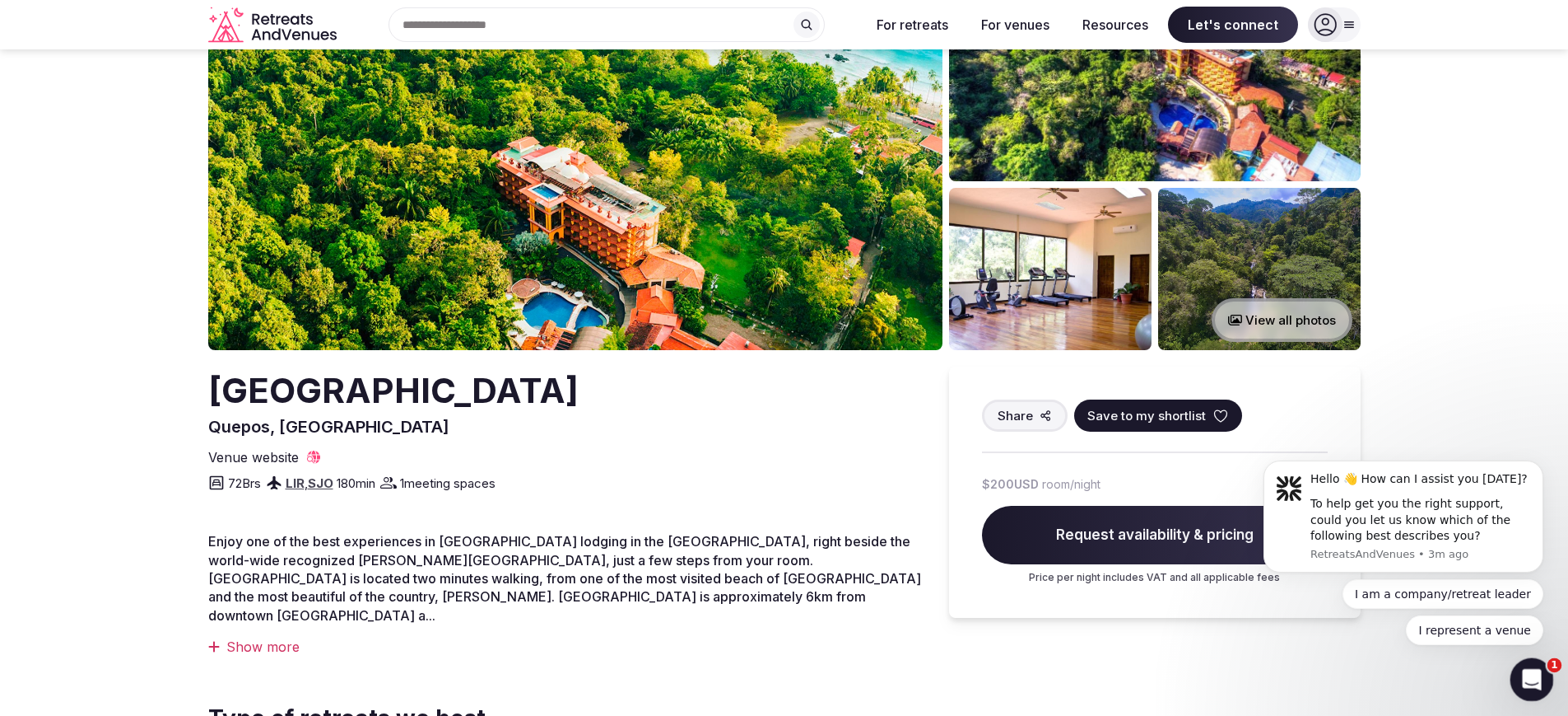
click at [1534, 671] on icon "Open Intercom Messenger" at bounding box center [1530, 677] width 27 height 27
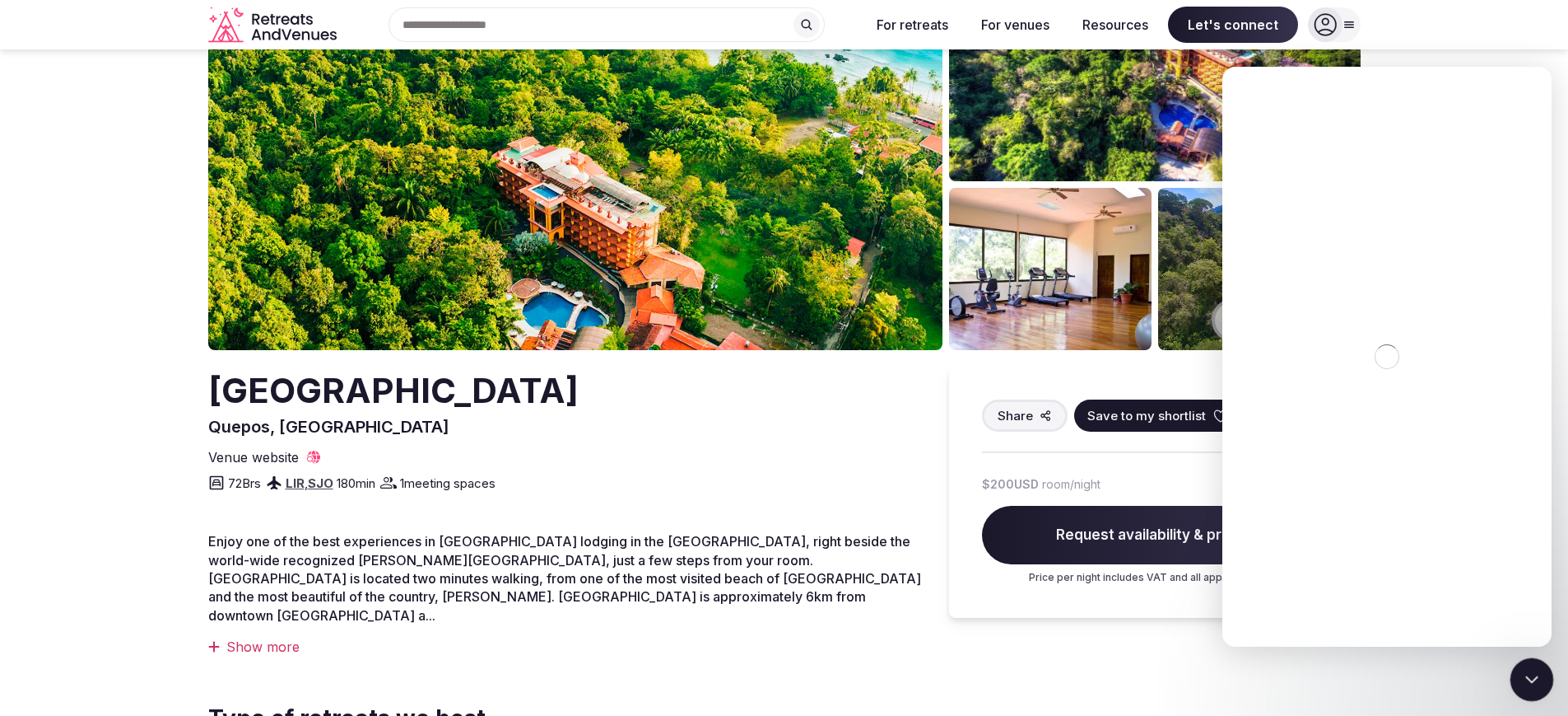
scroll to position [0, 0]
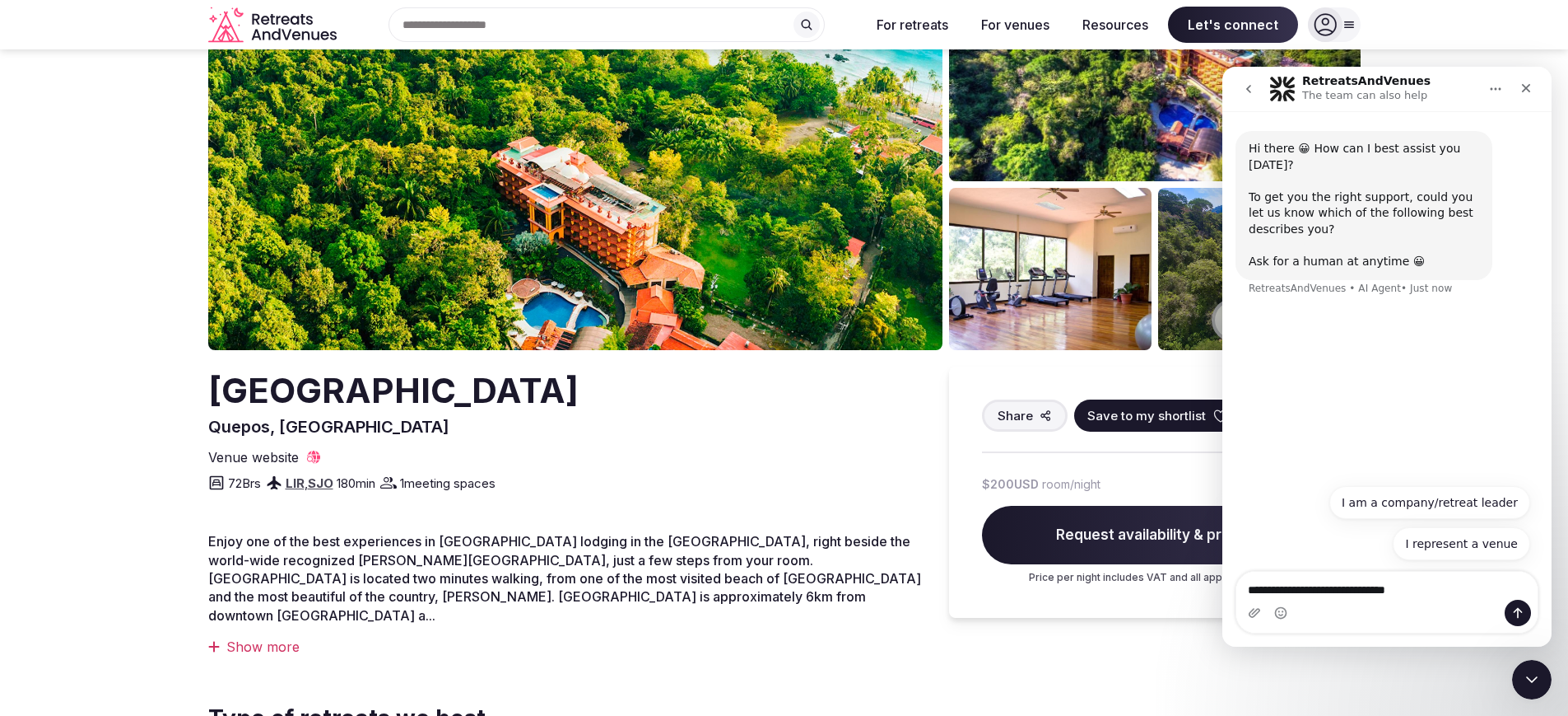
type textarea "**********"
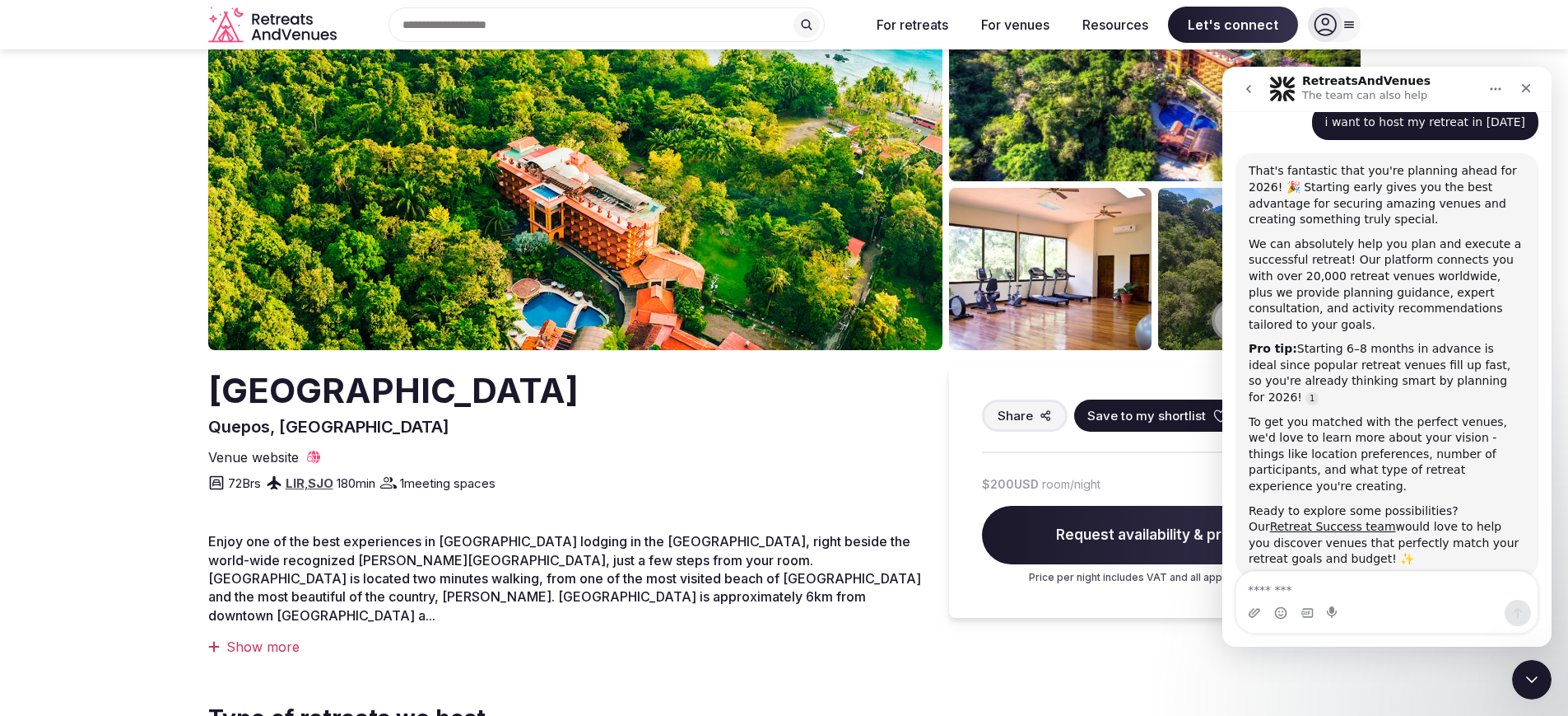
scroll to position [197, 0]
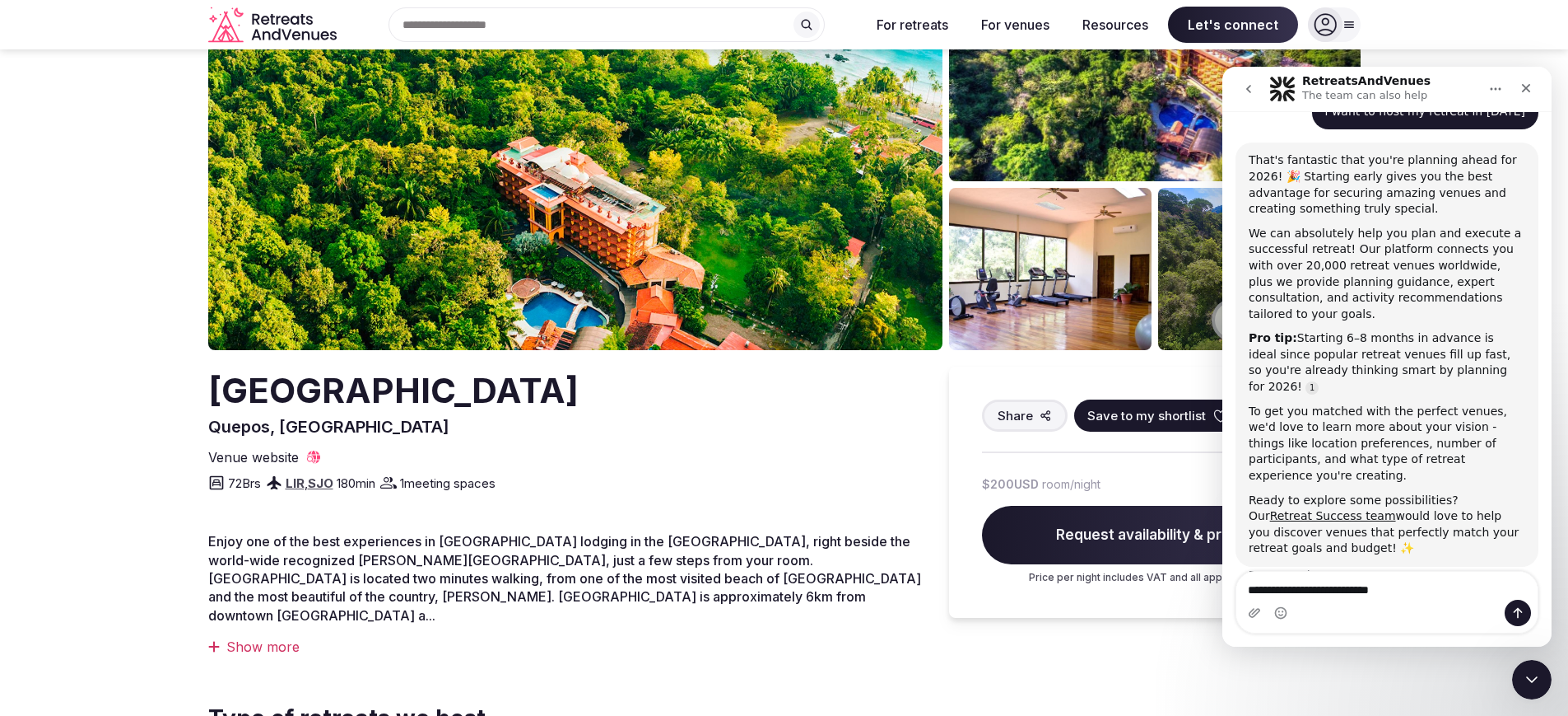
type textarea "**********"
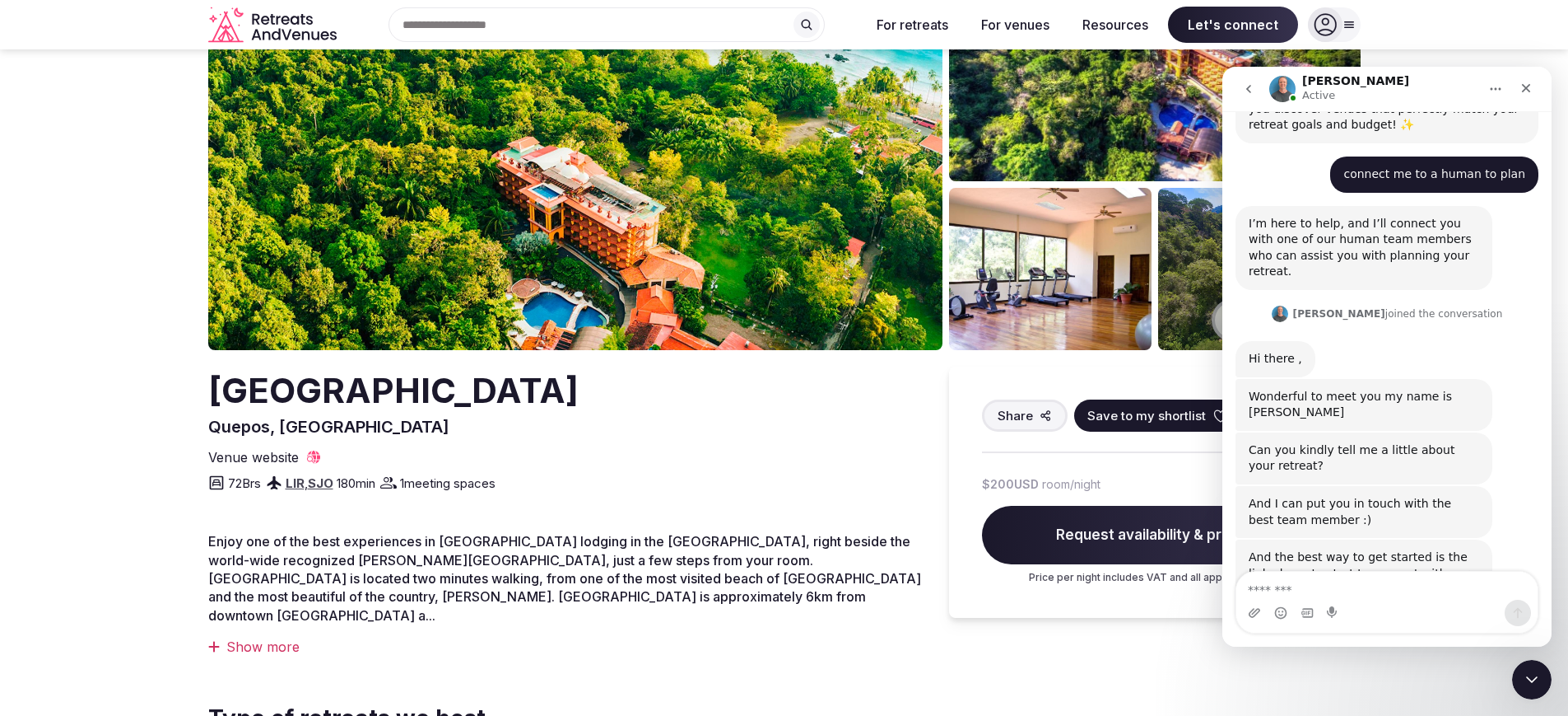
scroll to position [629, 0]
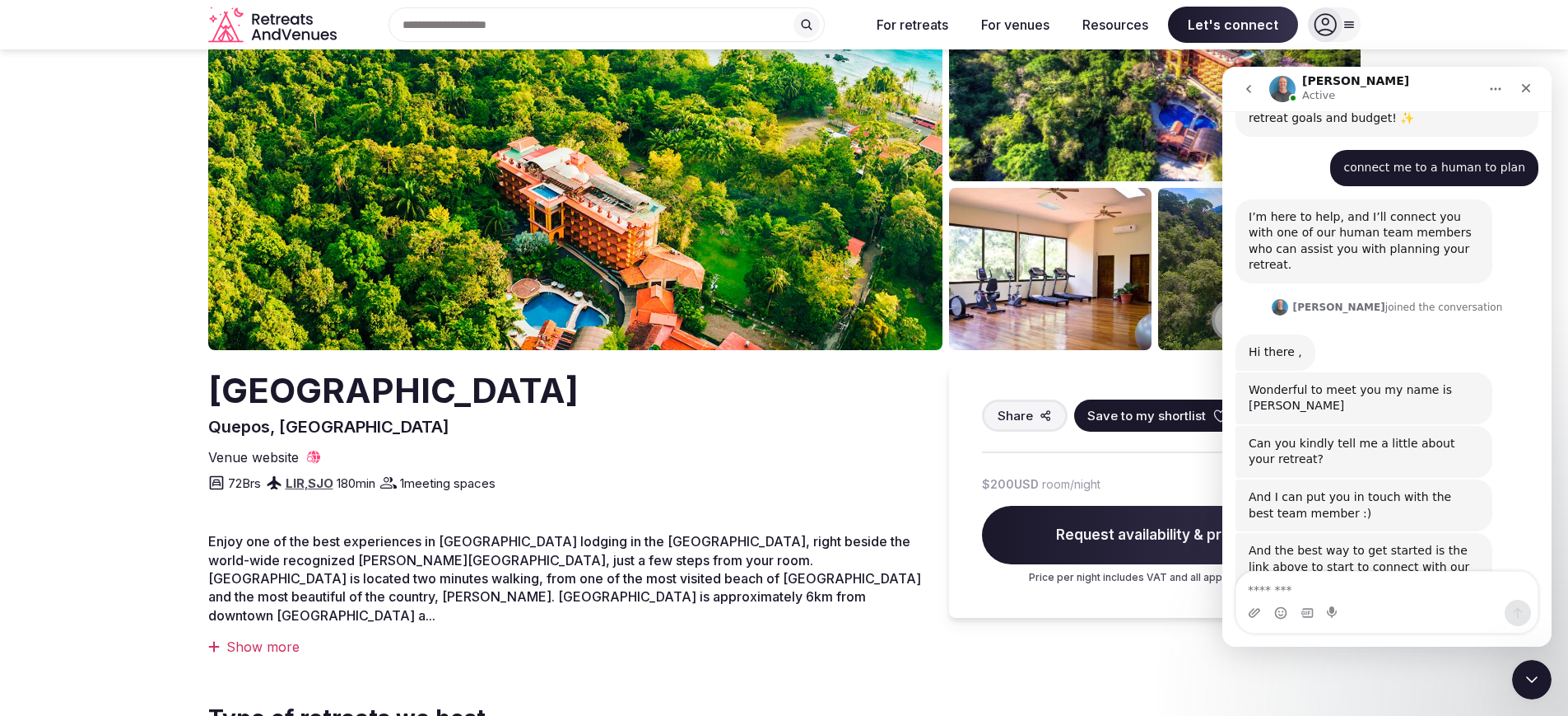
click at [1284, 604] on div "Intercom messenger" at bounding box center [1281, 612] width 14 height 26
click at [1288, 595] on textarea "Message…" at bounding box center [1387, 585] width 302 height 28
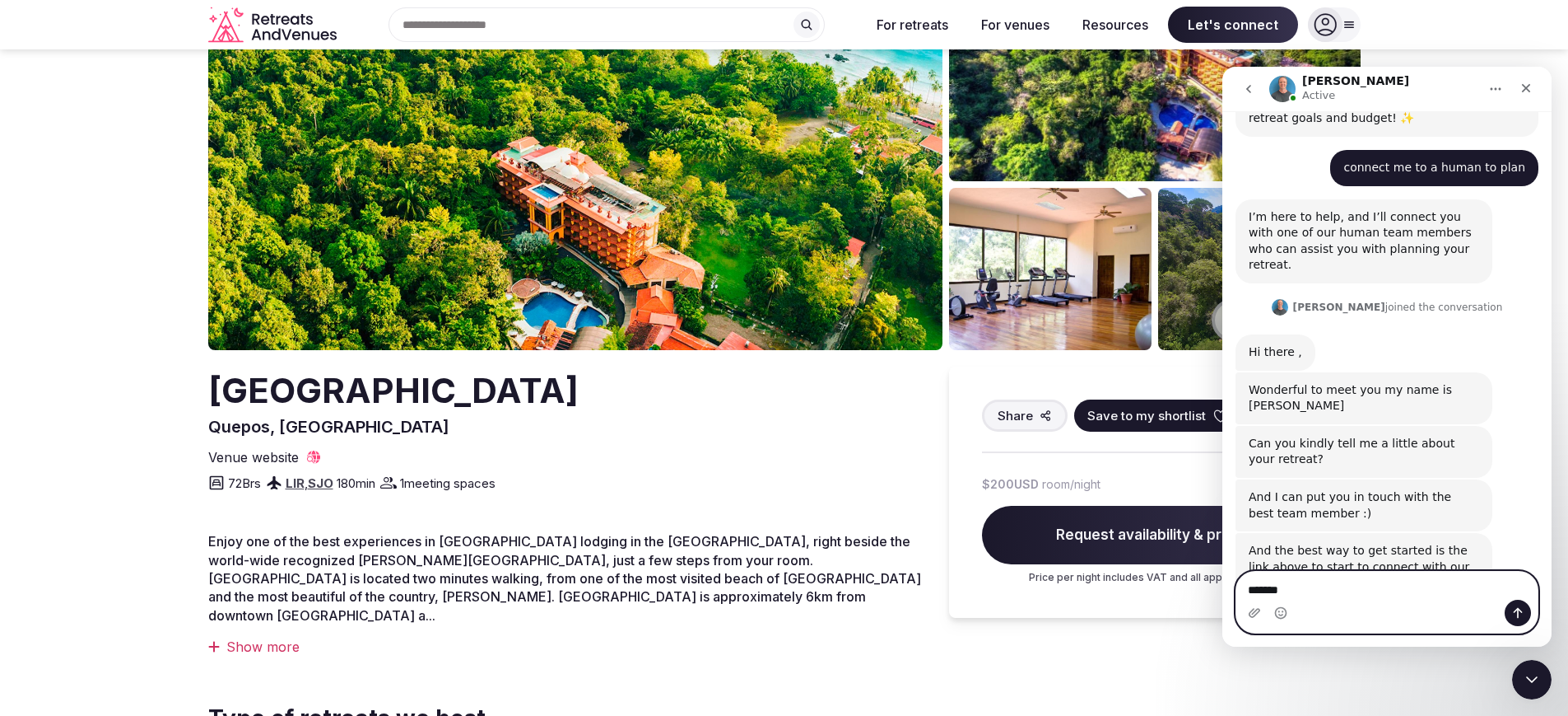
type textarea "*******"
